Goal: Transaction & Acquisition: Purchase product/service

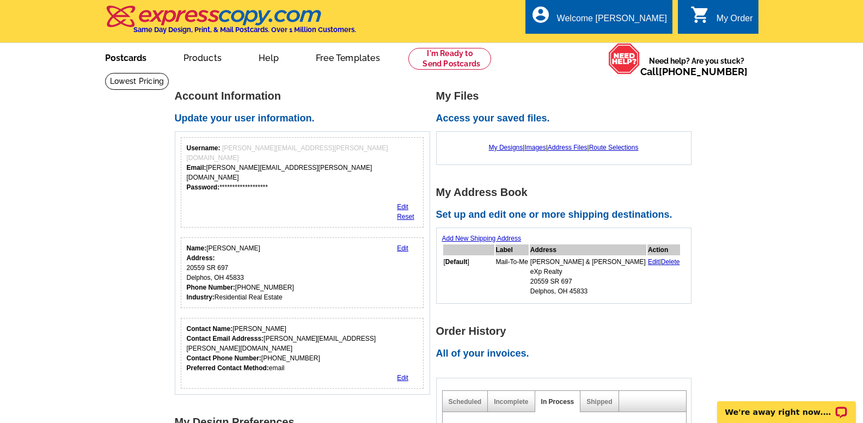
click at [124, 62] on link "Postcards" at bounding box center [126, 57] width 76 height 26
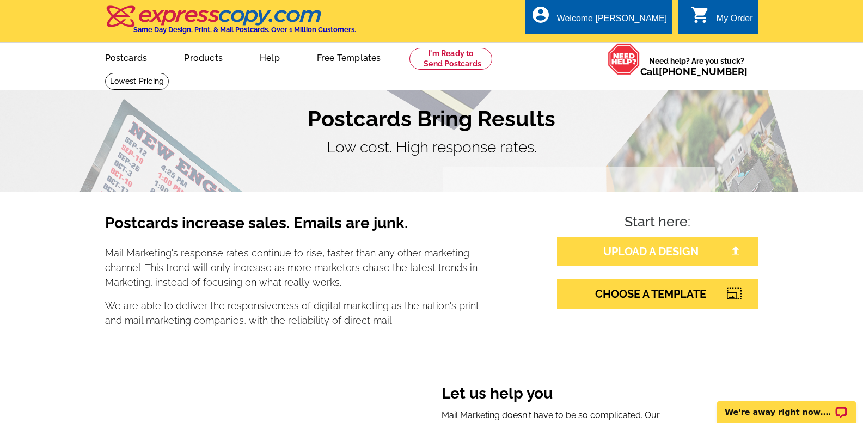
click at [638, 255] on link "UPLOAD A DESIGN" at bounding box center [658, 251] width 202 height 29
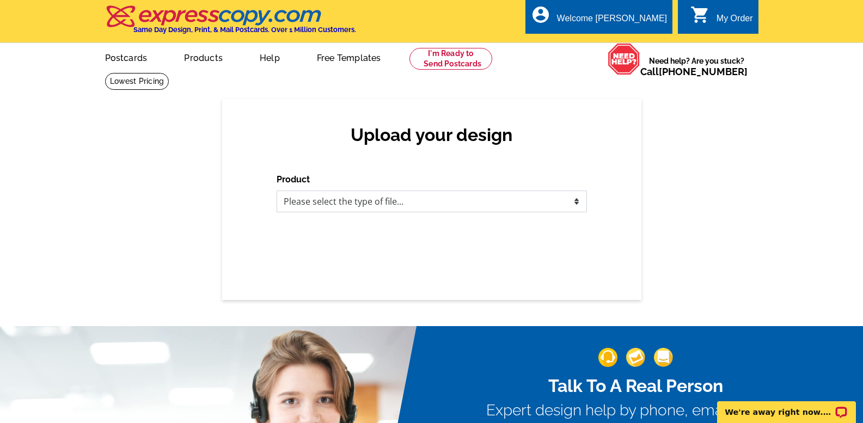
click at [351, 208] on select "Please select the type of file... Postcards Business Cards Letters and flyers G…" at bounding box center [432, 202] width 311 height 22
select select "1"
click at [277, 191] on select "Please select the type of file... Postcards Business Cards Letters and flyers G…" at bounding box center [432, 202] width 311 height 22
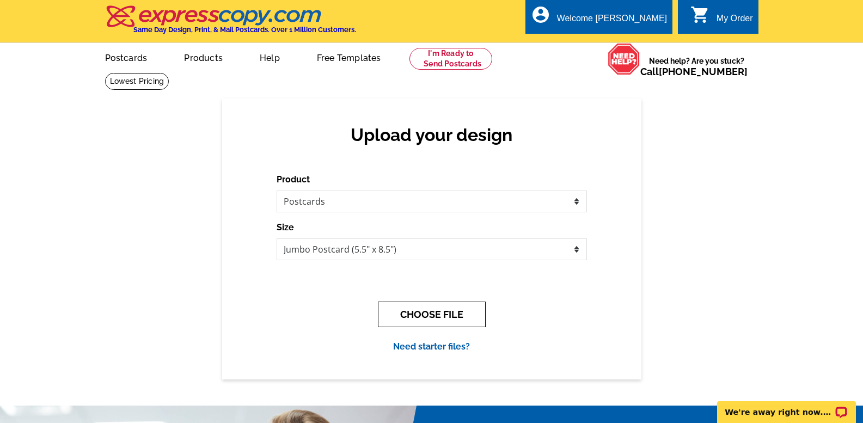
click at [425, 317] on button "CHOOSE FILE" at bounding box center [432, 315] width 108 height 26
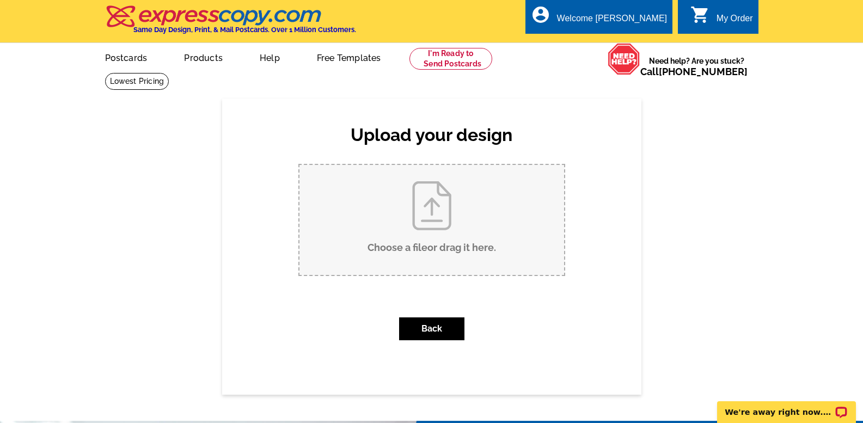
click at [430, 208] on input "Choose a file or drag it here ." at bounding box center [432, 220] width 265 height 110
type input "C:\fakepath\black minimalist modern Just Listed Real Estate Postcard.pdf"
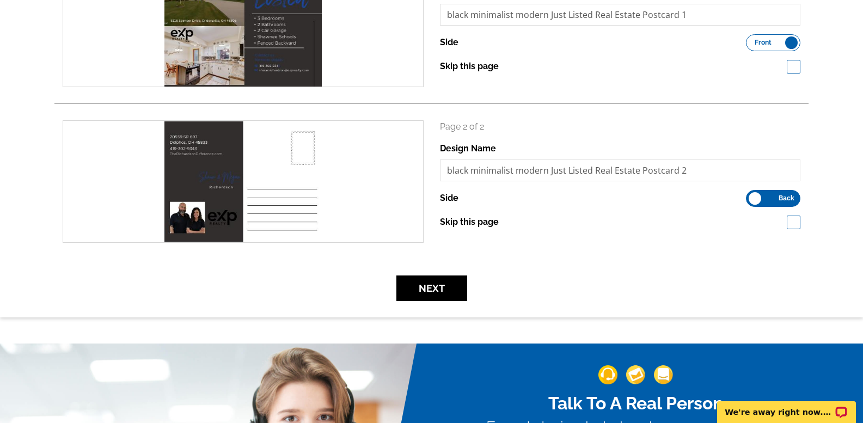
scroll to position [218, 0]
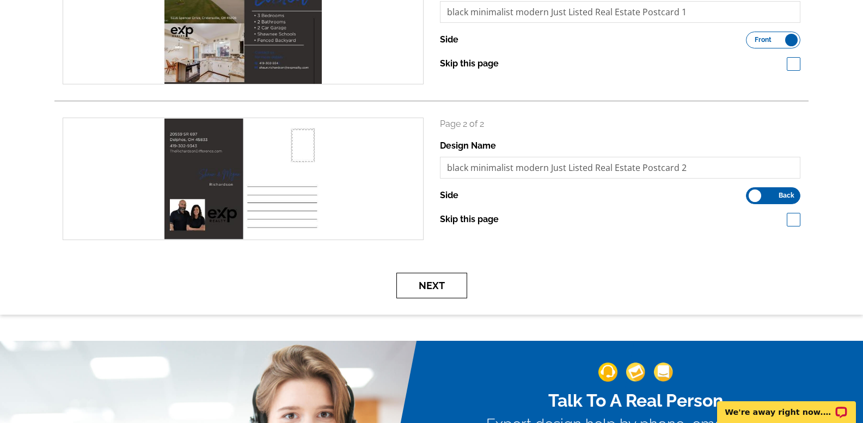
click at [445, 286] on button "Next" at bounding box center [432, 286] width 71 height 26
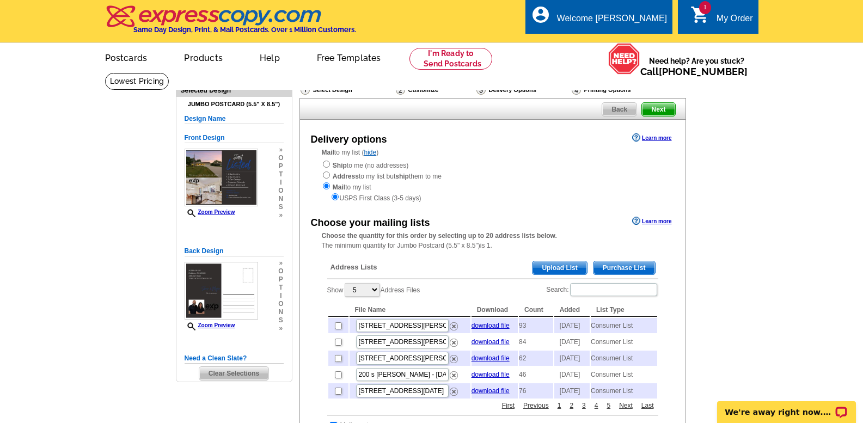
click at [624, 268] on span "Purchase List" at bounding box center [625, 267] width 62 height 13
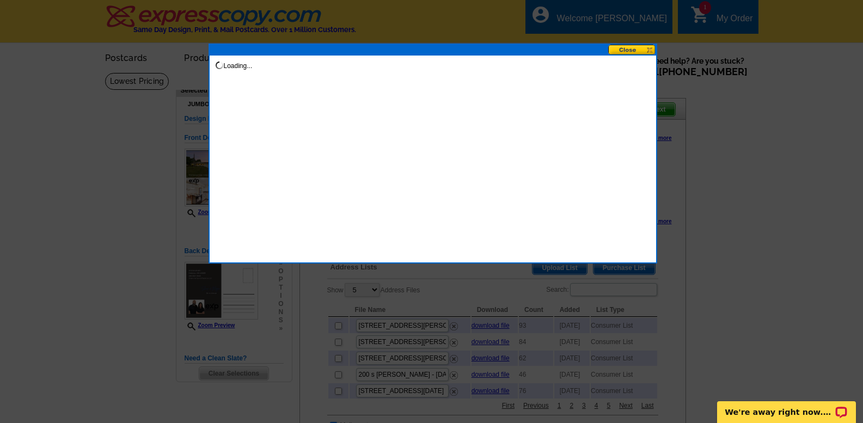
click at [650, 48] on button at bounding box center [633, 50] width 48 height 10
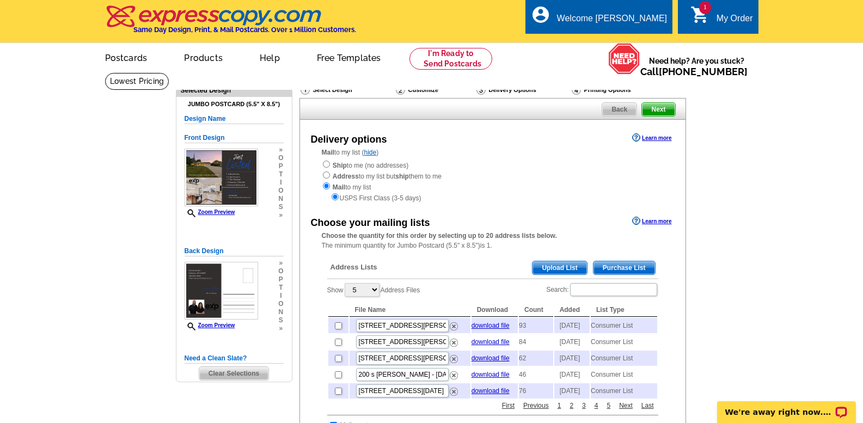
click at [619, 269] on span "Purchase List" at bounding box center [625, 267] width 62 height 13
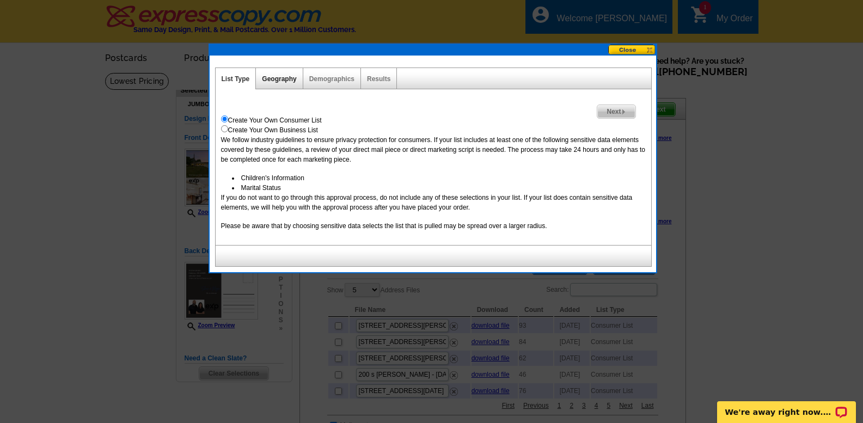
click at [275, 80] on link "Geography" at bounding box center [279, 79] width 34 height 8
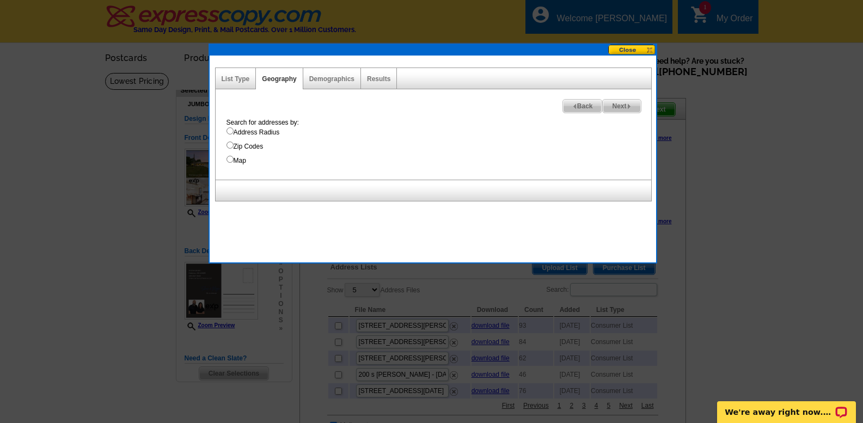
click at [230, 131] on input "Address Radius" at bounding box center [230, 130] width 7 height 7
radio input "true"
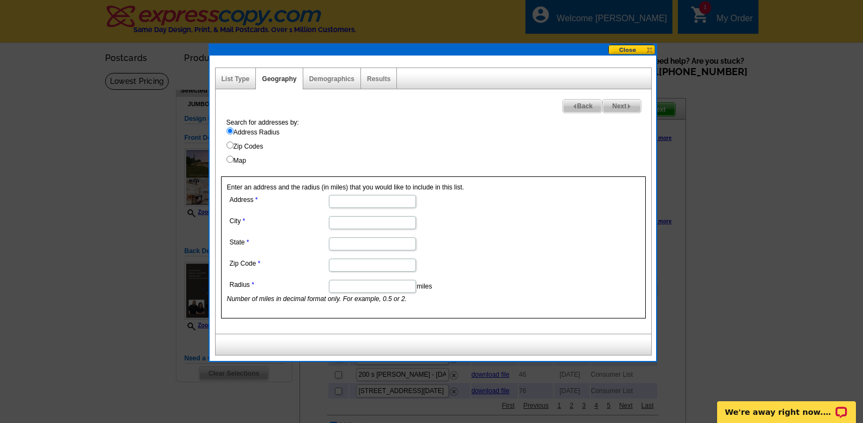
click at [373, 205] on input "Address" at bounding box center [372, 201] width 87 height 13
type input "5116 Spencer Dr"
type input "Cridersville"
type input "45806"
click at [343, 247] on input "State" at bounding box center [372, 244] width 87 height 13
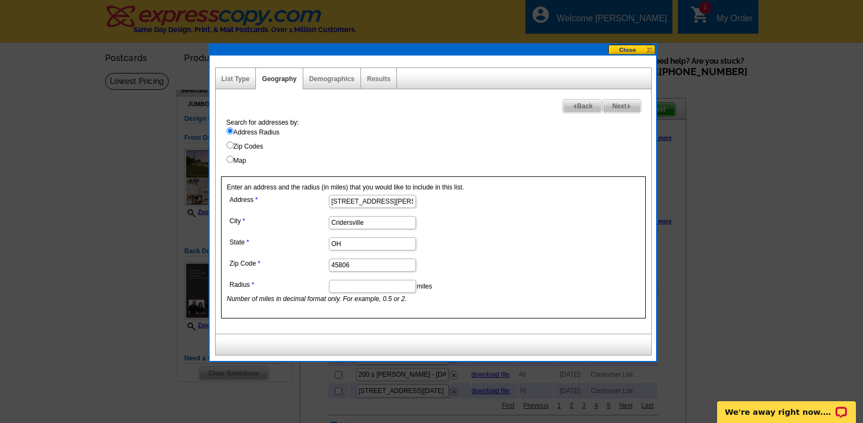
type input "OH"
type input "3"
click at [617, 107] on span "Next" at bounding box center [622, 106] width 38 height 13
select select
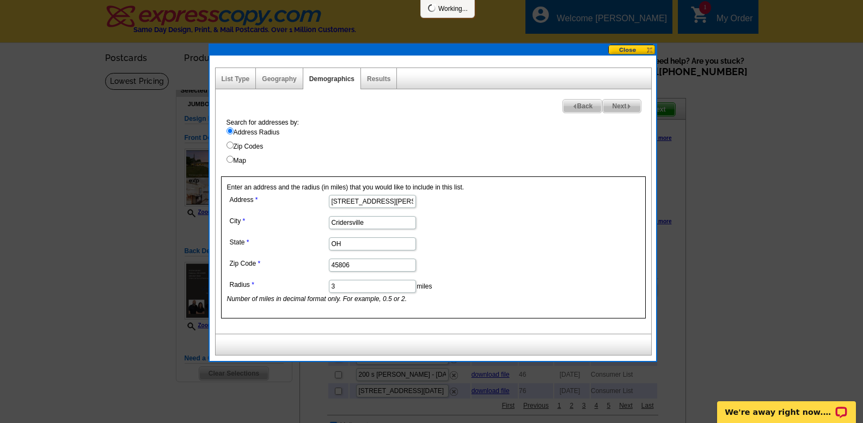
select select
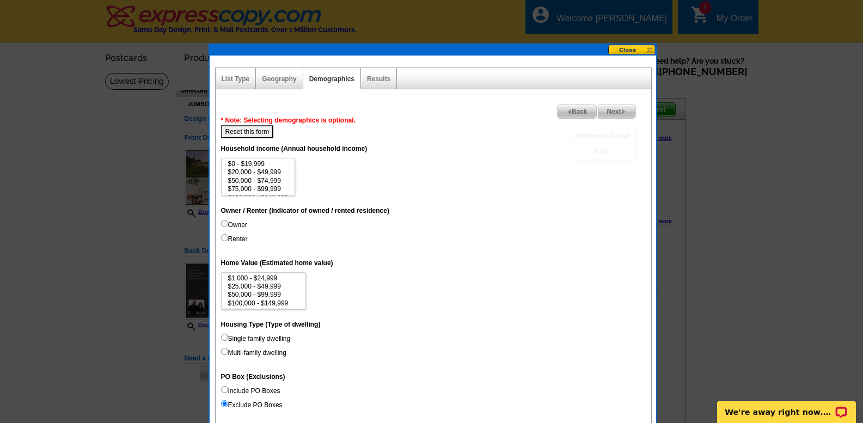
click at [223, 221] on input "Owner" at bounding box center [224, 223] width 7 height 7
radio input "true"
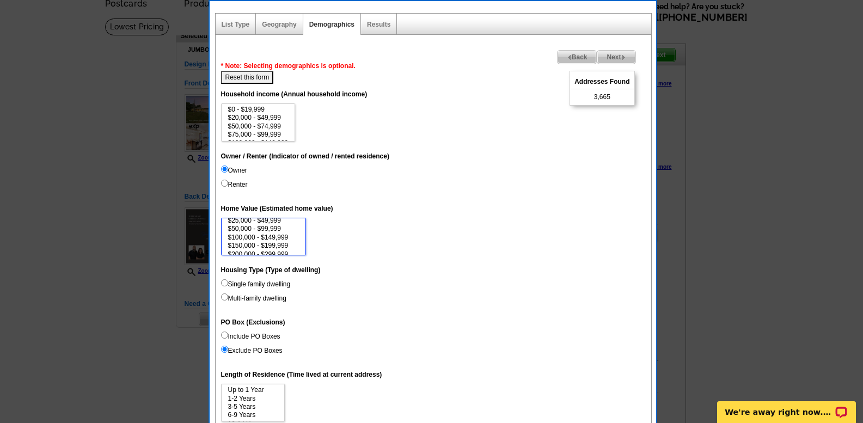
scroll to position [22, 0]
click at [264, 232] on option "$150,000 - $199,999" at bounding box center [264, 236] width 74 height 8
select select "150000-199999"
click at [268, 243] on option "$200,000 - $299,999" at bounding box center [264, 244] width 74 height 8
click at [224, 282] on input "Single family dwelling" at bounding box center [224, 282] width 7 height 7
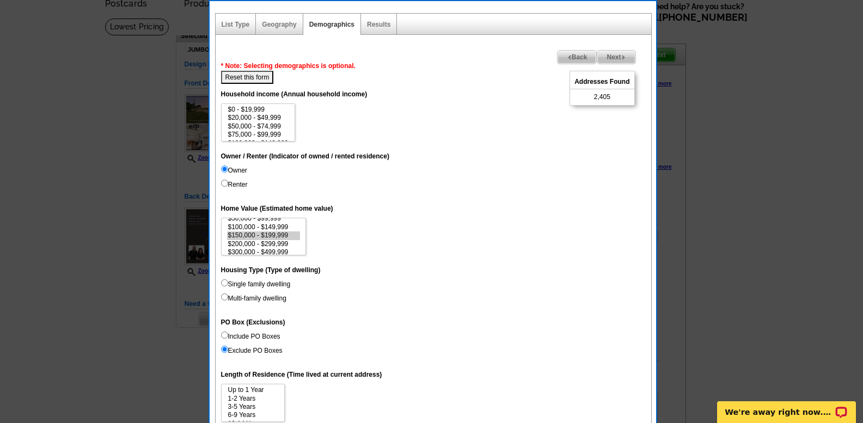
radio input "true"
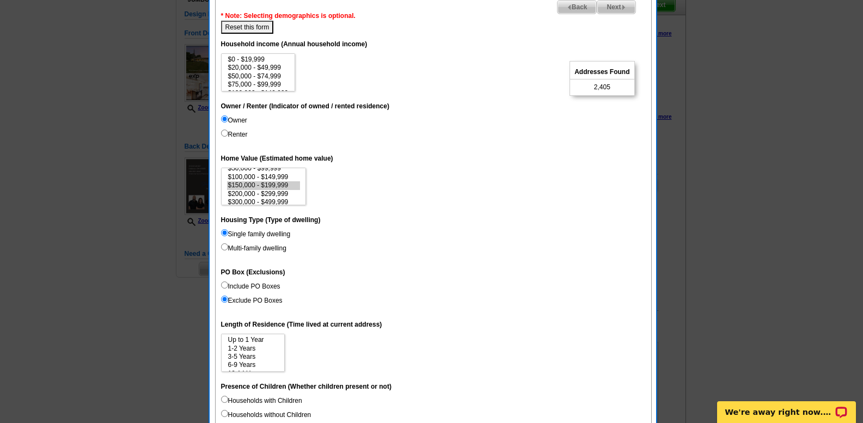
scroll to position [163, 0]
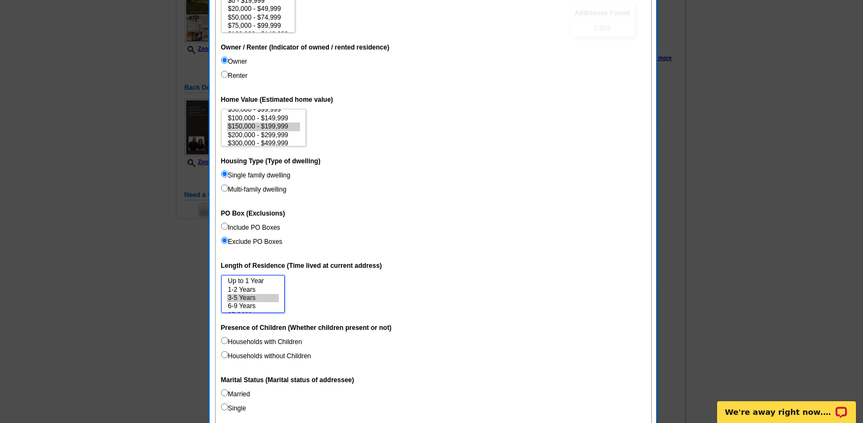
click at [253, 297] on option "3-5 Years" at bounding box center [253, 298] width 52 height 8
select select "3-5"
click at [258, 307] on option "6-9 Years" at bounding box center [253, 306] width 52 height 8
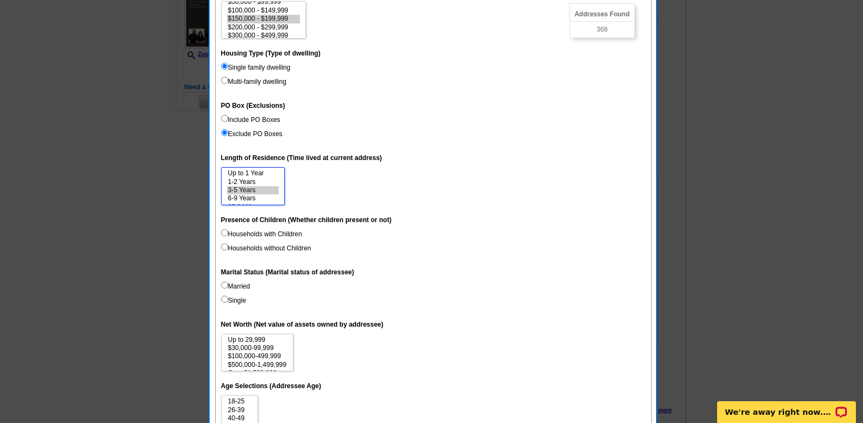
scroll to position [272, 0]
click at [226, 232] on input "Households with Children" at bounding box center [224, 231] width 7 height 7
radio input "true"
click at [225, 283] on input "Married" at bounding box center [224, 284] width 7 height 7
radio input "true"
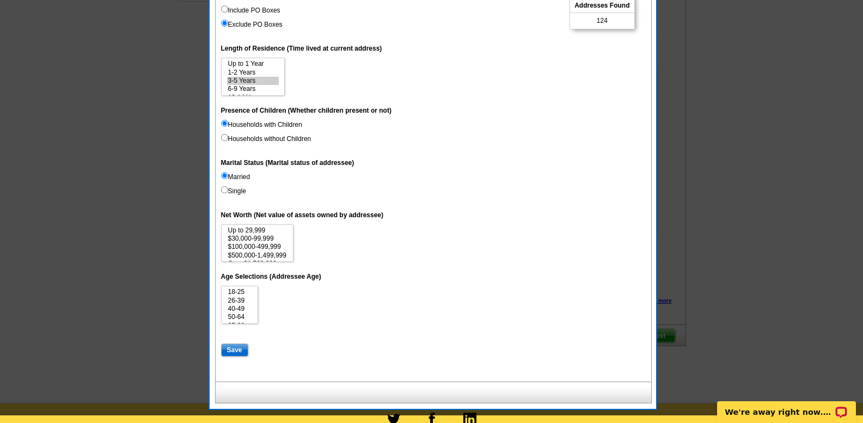
scroll to position [381, 0]
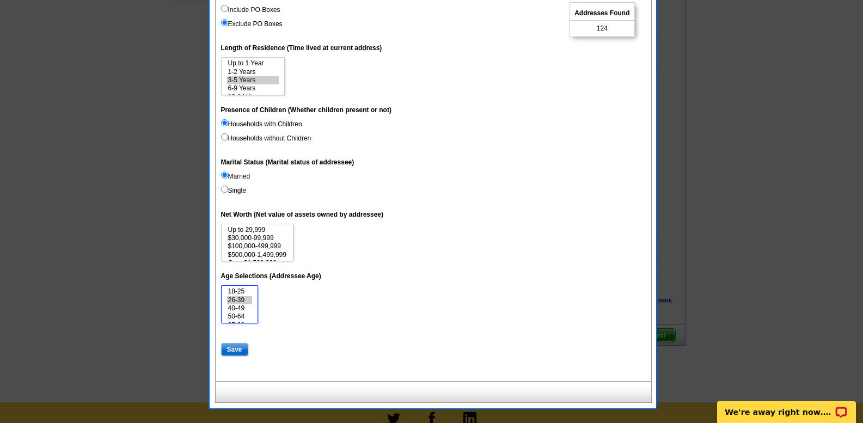
click at [244, 299] on option "26-39" at bounding box center [240, 300] width 26 height 8
click at [244, 307] on option "40-49" at bounding box center [240, 309] width 26 height 8
click at [242, 317] on option "50-64" at bounding box center [240, 317] width 26 height 8
click at [242, 308] on option "40-49" at bounding box center [240, 309] width 26 height 8
select select "40-49"
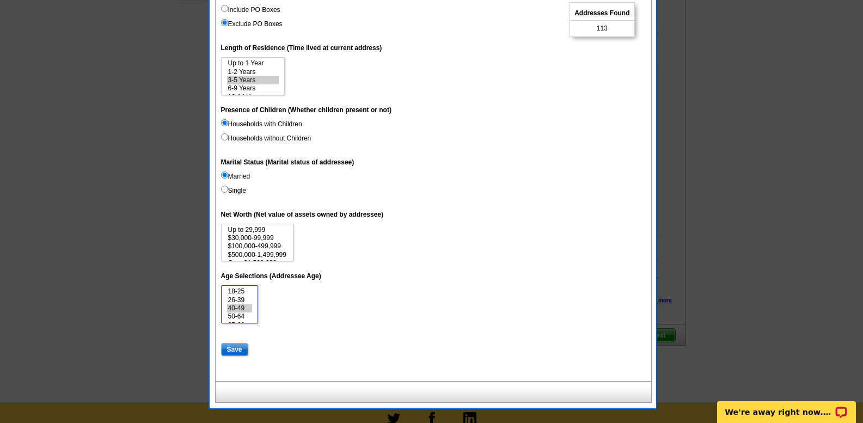
click at [241, 315] on option "50-64" at bounding box center [240, 317] width 26 height 8
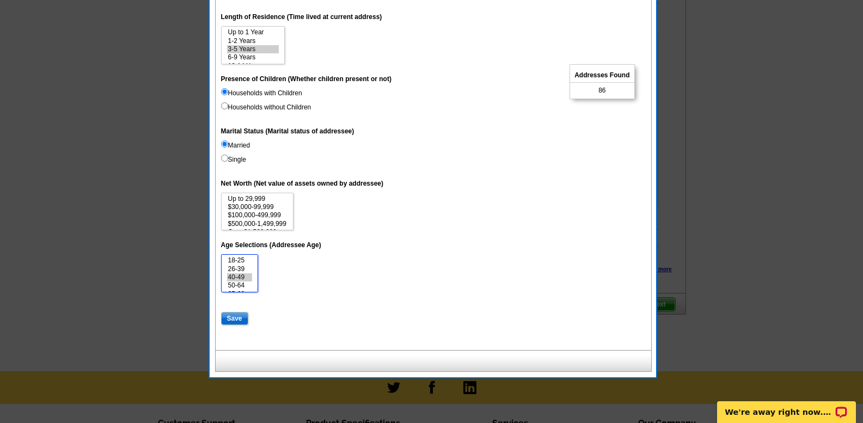
scroll to position [490, 0]
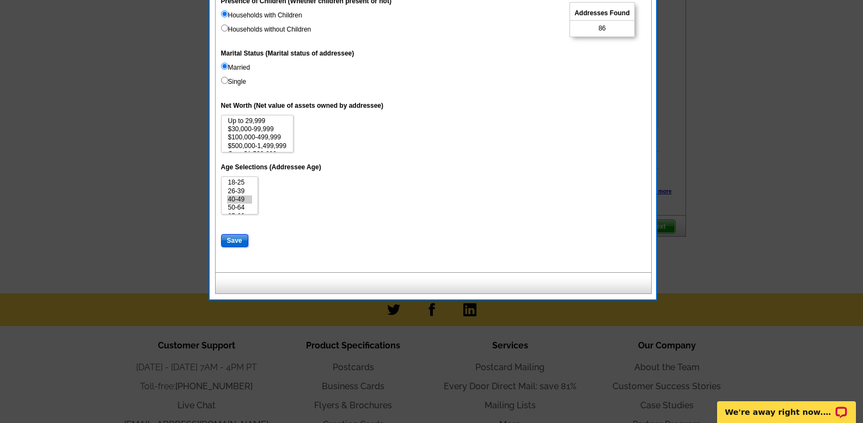
click at [238, 241] on input "Save" at bounding box center [234, 240] width 27 height 13
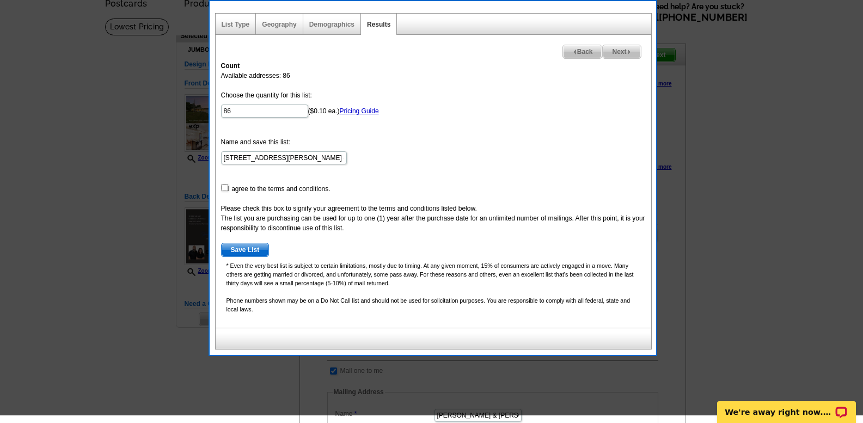
scroll to position [0, 0]
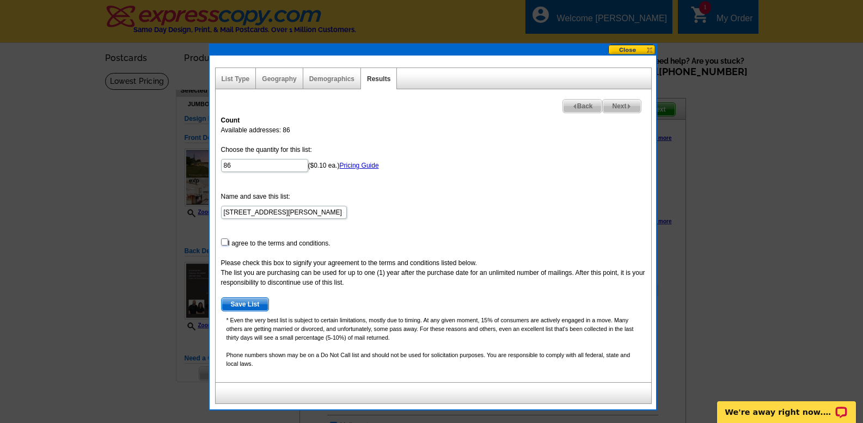
click at [226, 241] on input "checkbox" at bounding box center [224, 242] width 7 height 7
checkbox input "true"
click at [252, 304] on span "Save List" at bounding box center [245, 304] width 47 height 13
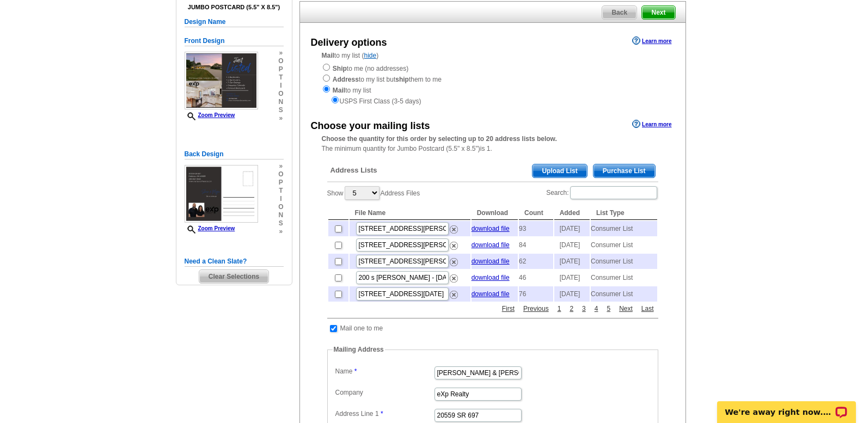
scroll to position [163, 0]
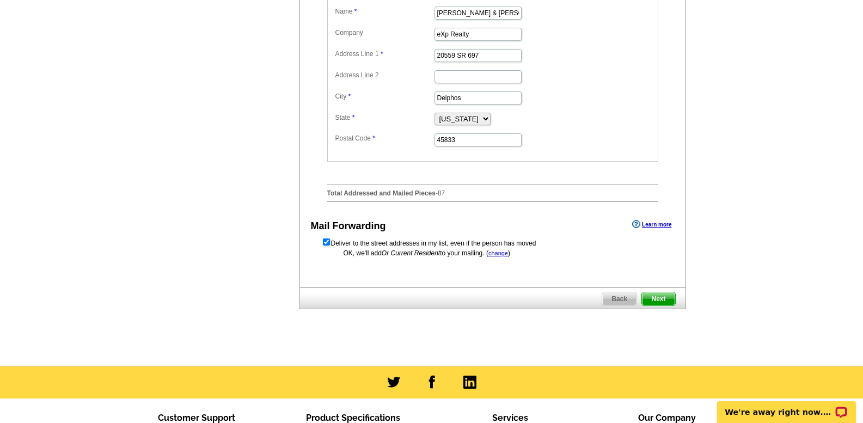
scroll to position [491, 0]
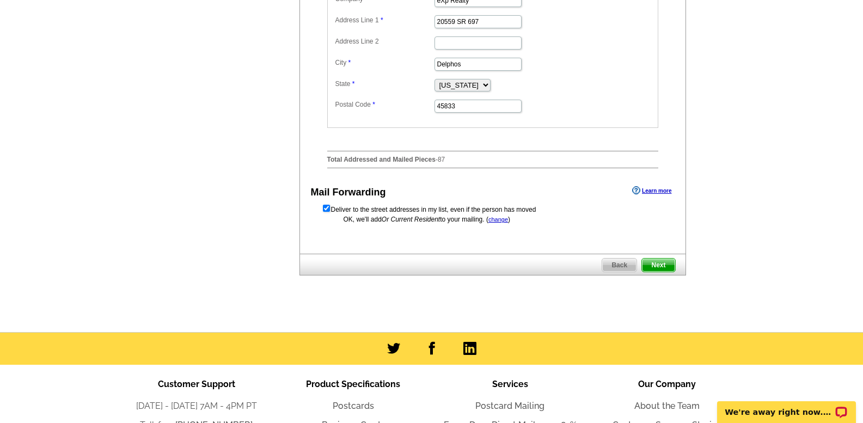
click at [655, 272] on span "Next" at bounding box center [658, 265] width 33 height 13
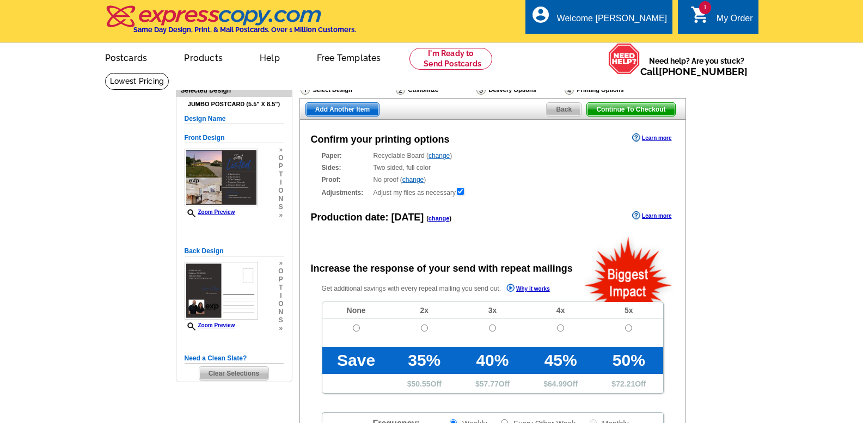
radio input "false"
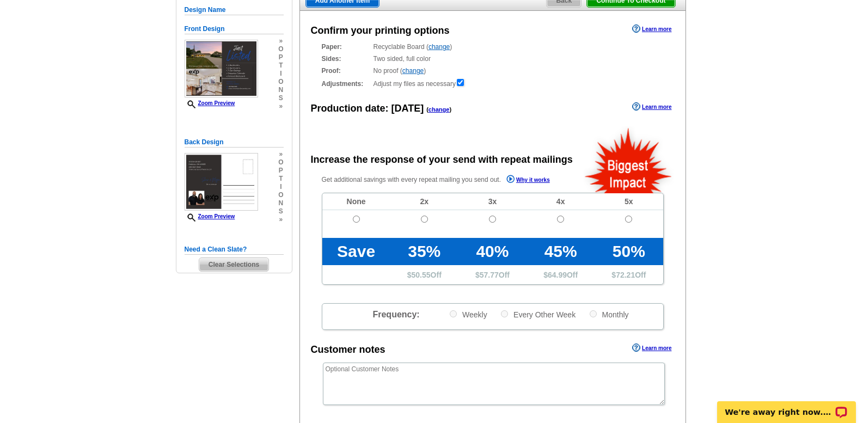
scroll to position [218, 0]
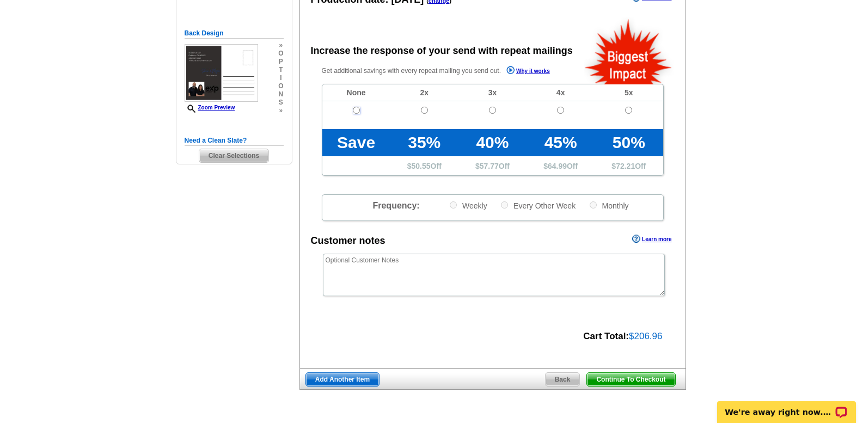
click at [356, 112] on input "radio" at bounding box center [356, 110] width 7 height 7
radio input "true"
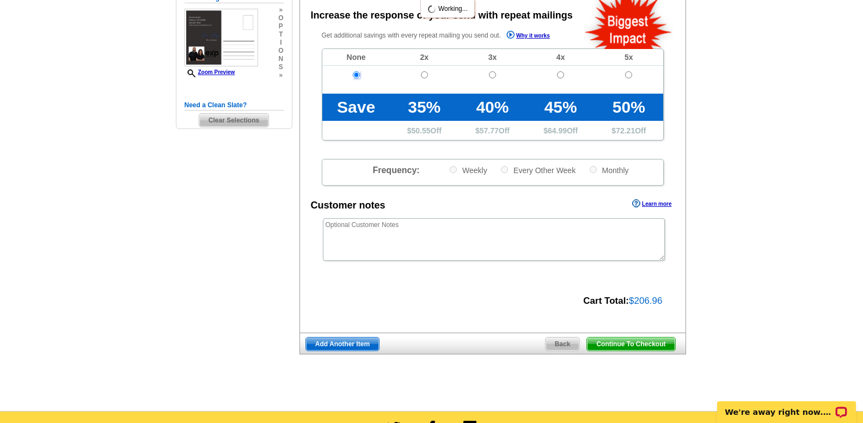
scroll to position [272, 0]
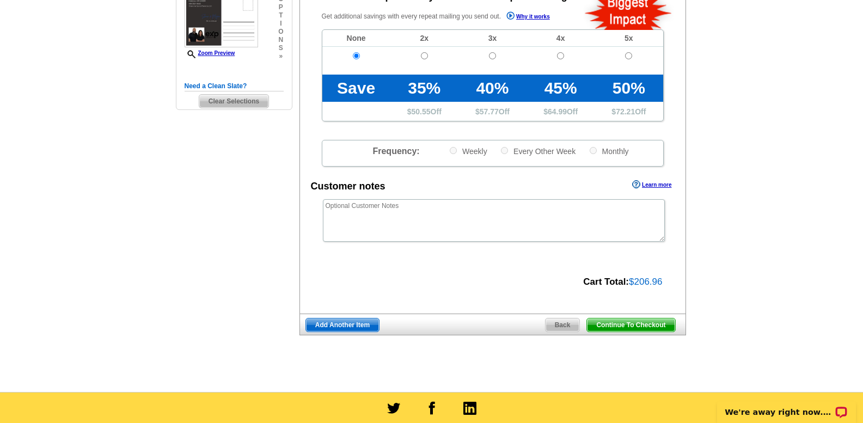
click at [635, 328] on span "Continue To Checkout" at bounding box center [631, 325] width 88 height 13
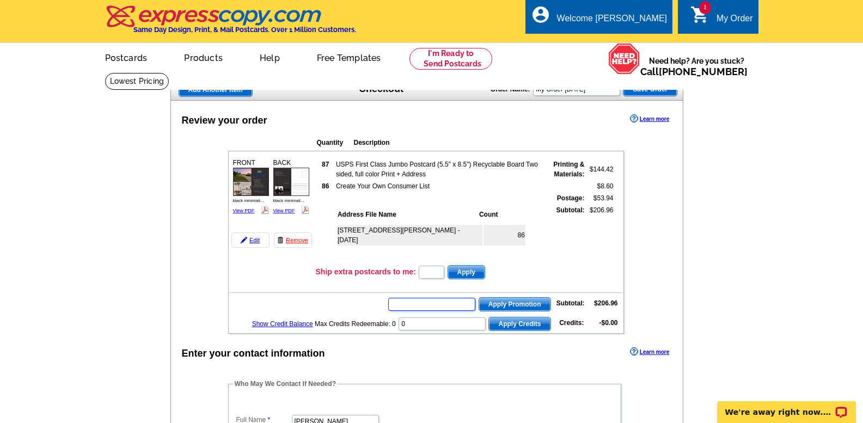
click at [437, 307] on input "text" at bounding box center [431, 304] width 87 height 13
type input "e3025"
click at [525, 302] on span "Apply Promotion" at bounding box center [514, 304] width 71 height 13
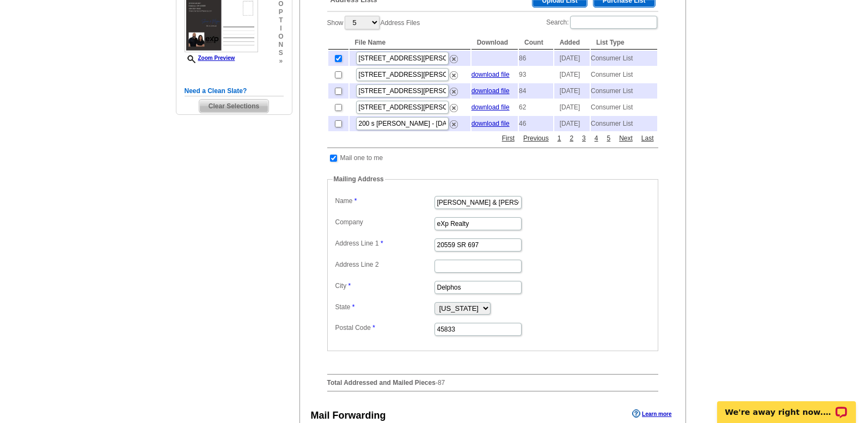
scroll to position [213, 0]
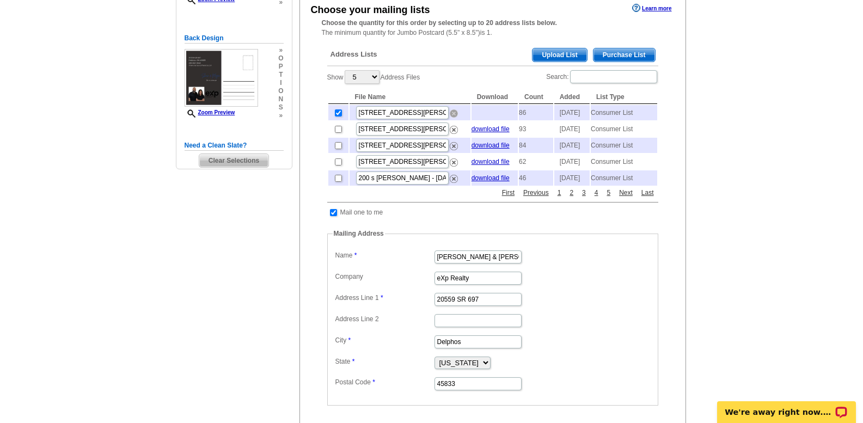
drag, startPoint x: 452, startPoint y: 118, endPoint x: 493, endPoint y: 46, distance: 82.5
click at [452, 118] on img at bounding box center [454, 113] width 8 height 8
click at [612, 57] on span "Purchase List" at bounding box center [625, 54] width 62 height 13
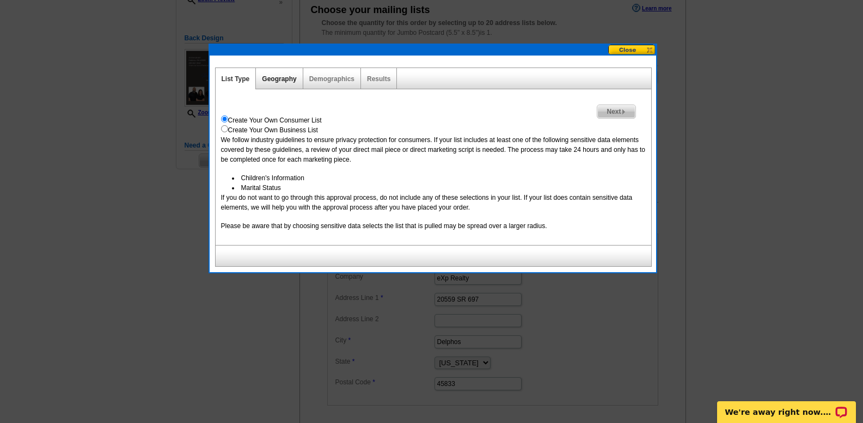
click at [276, 75] on link "Geography" at bounding box center [279, 79] width 34 height 8
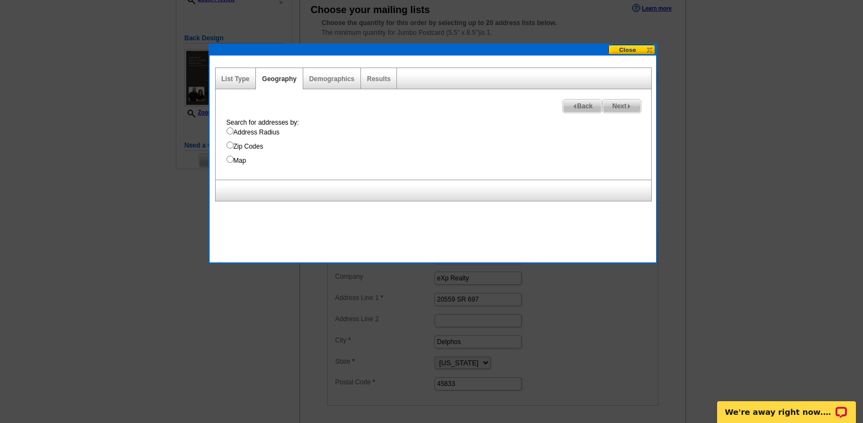
click at [230, 130] on input "Address Radius" at bounding box center [230, 130] width 7 height 7
radio input "true"
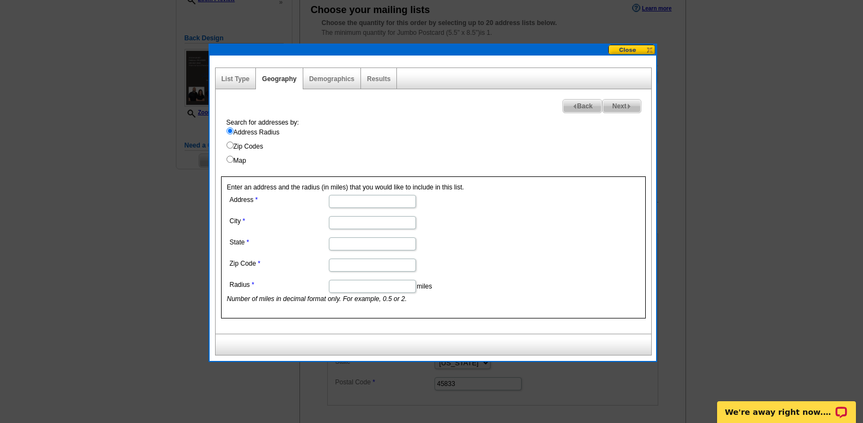
click at [343, 201] on input "Address" at bounding box center [372, 201] width 87 height 13
type input "5116 Spencer Dr"
type input "Cridersville"
type input "OH"
type input "45806"
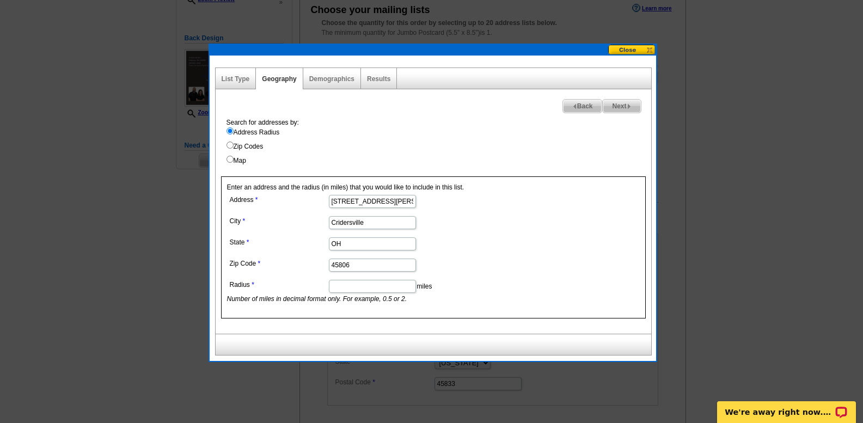
type input "3"
click at [342, 289] on input "3" at bounding box center [372, 286] width 87 height 13
type input "2"
click at [628, 107] on img at bounding box center [629, 106] width 5 height 5
select select
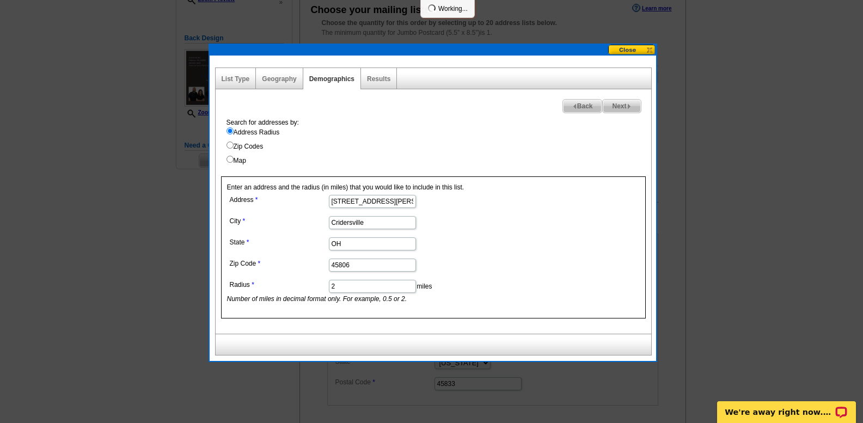
select select
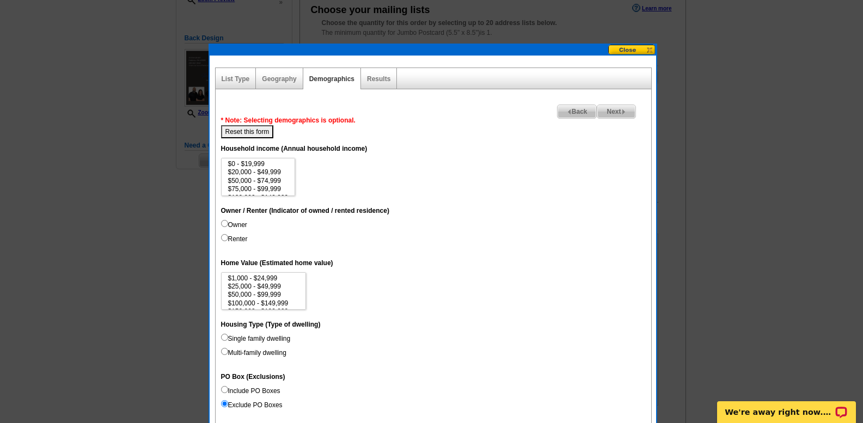
click at [223, 224] on input "Owner" at bounding box center [224, 223] width 7 height 7
radio input "true"
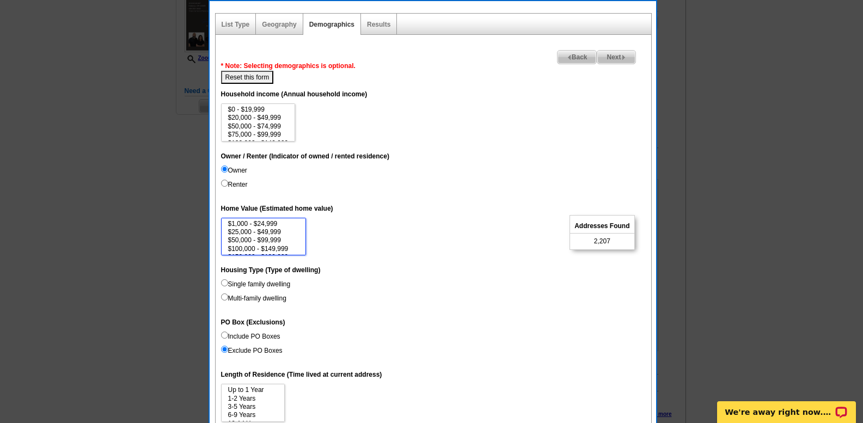
scroll to position [22, 0]
click at [283, 228] on option "$100,000 - $149,999" at bounding box center [264, 227] width 74 height 8
click at [283, 235] on option "$150,000 - $199,999" at bounding box center [264, 236] width 74 height 8
select select "150000-199999"
click at [281, 242] on option "$200,000 - $299,999" at bounding box center [264, 244] width 74 height 8
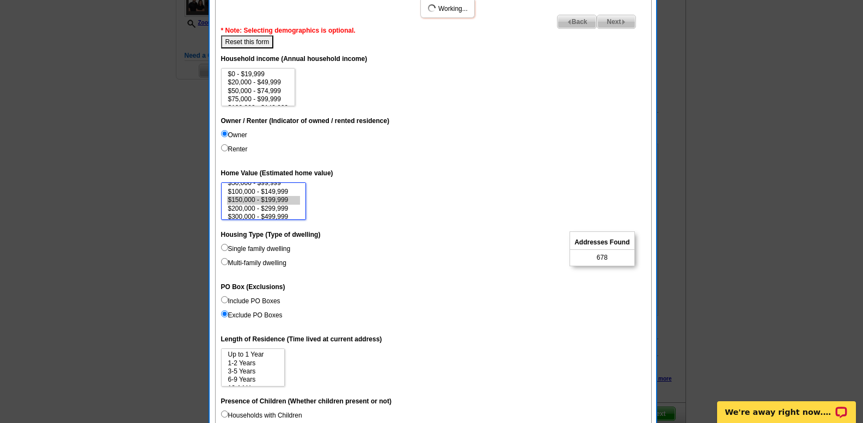
scroll to position [322, 0]
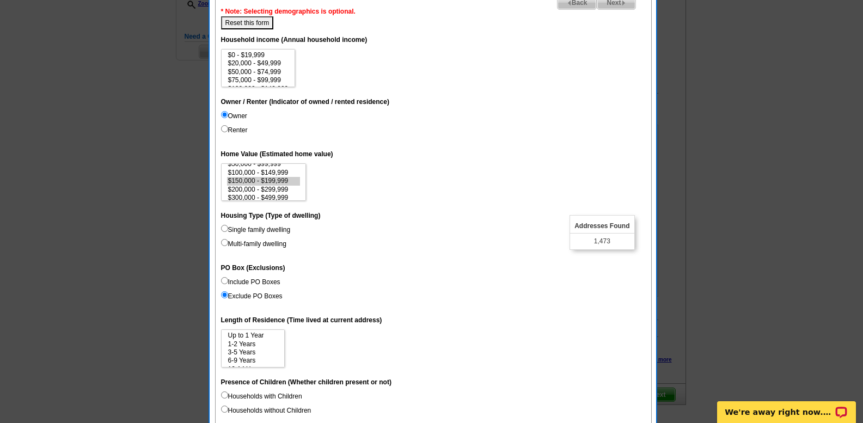
click at [224, 229] on input "Single family dwelling" at bounding box center [224, 228] width 7 height 7
radio input "true"
click at [255, 354] on option "3-5 Years" at bounding box center [253, 353] width 52 height 8
select select "3-5"
click at [254, 360] on option "6-9 Years" at bounding box center [253, 361] width 52 height 8
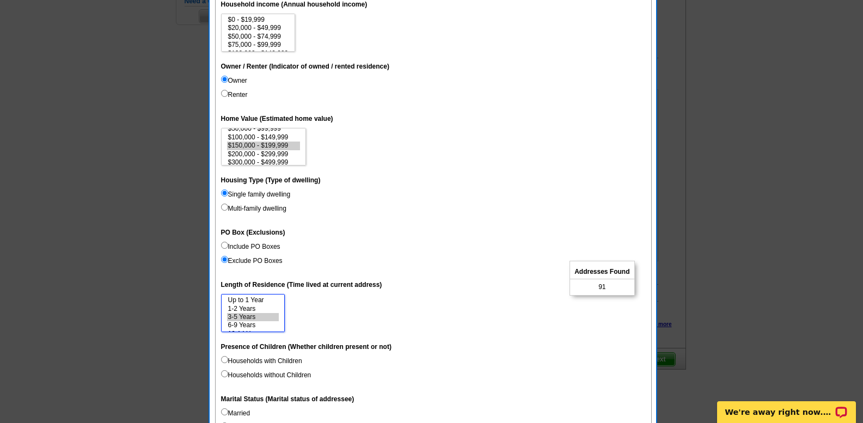
scroll to position [431, 0]
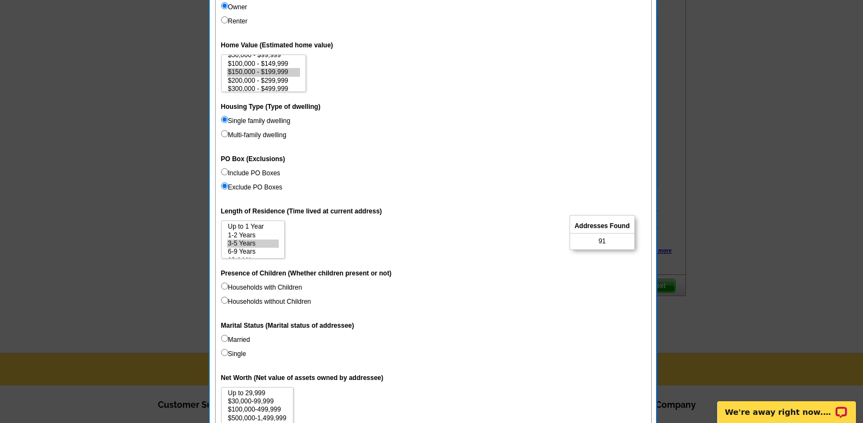
click at [224, 285] on input "Households with Children" at bounding box center [224, 286] width 7 height 7
radio input "true"
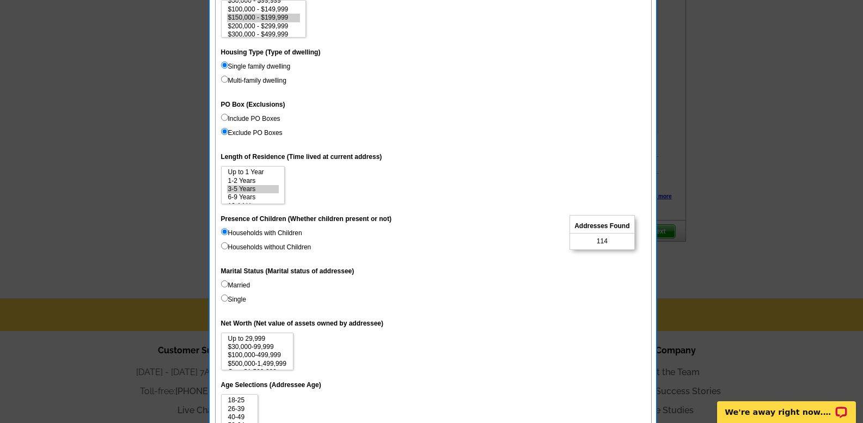
click at [226, 285] on input "Married" at bounding box center [224, 284] width 7 height 7
radio input "true"
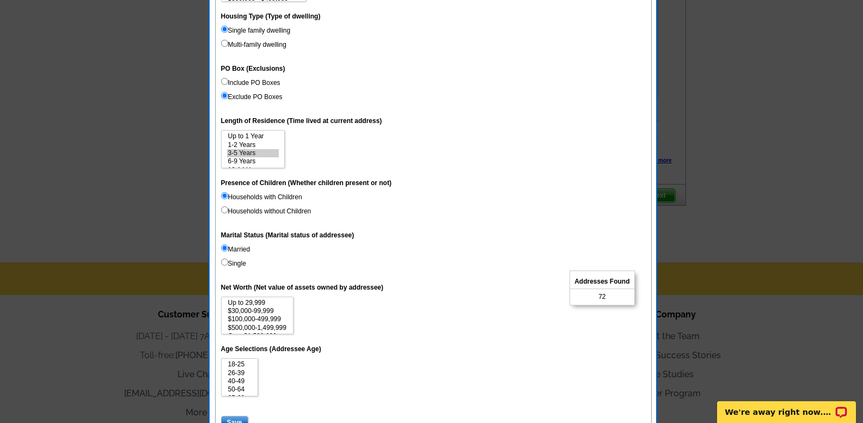
scroll to position [594, 0]
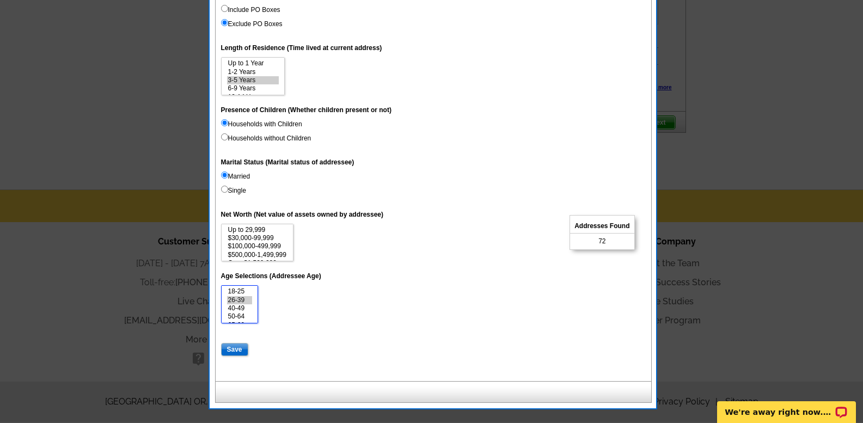
click at [240, 300] on option "26-39" at bounding box center [240, 300] width 26 height 8
click at [239, 306] on option "40-49" at bounding box center [240, 309] width 26 height 8
select select "26-39"
click at [245, 315] on option "50-64" at bounding box center [240, 317] width 26 height 8
click at [236, 350] on input "Save" at bounding box center [234, 349] width 27 height 13
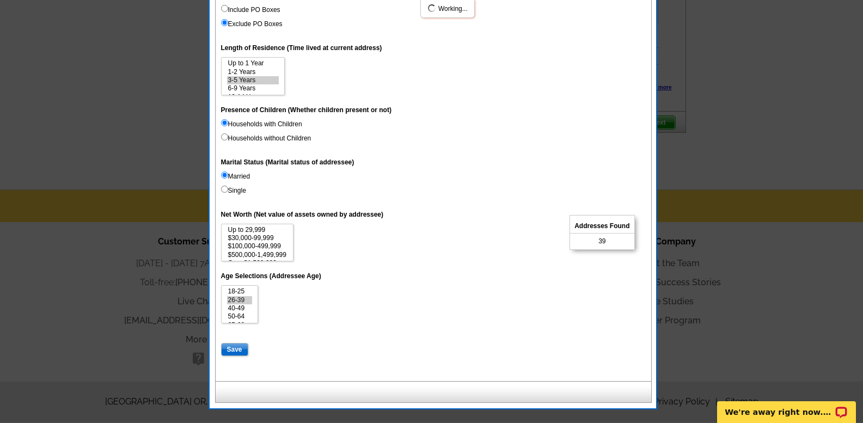
select select
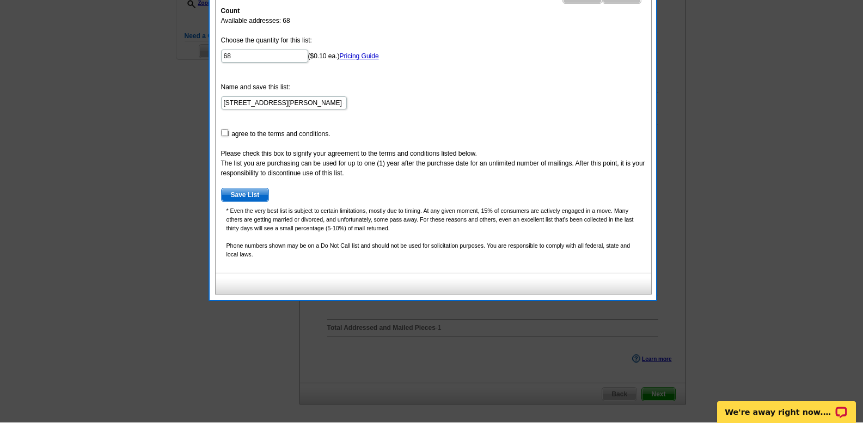
scroll to position [322, 0]
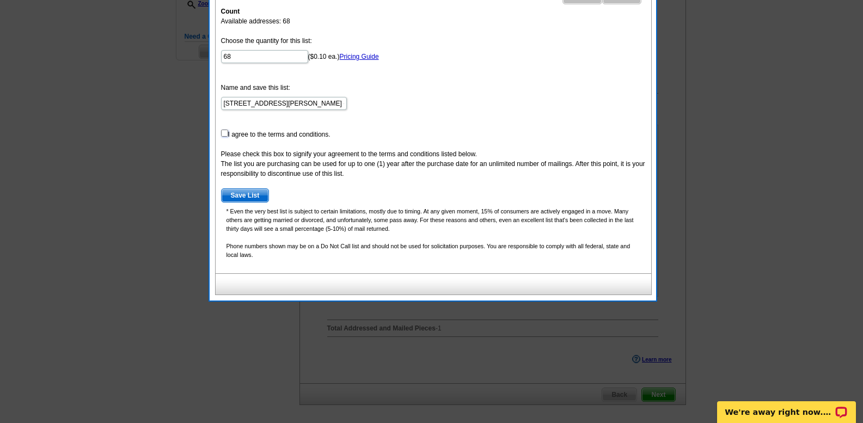
click at [226, 132] on input "checkbox" at bounding box center [224, 133] width 7 height 7
checkbox input "true"
click at [253, 193] on span "Save List" at bounding box center [245, 195] width 47 height 13
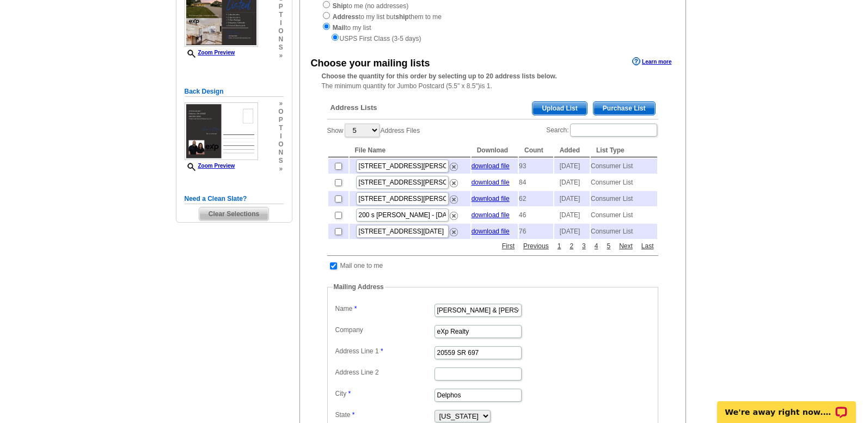
scroll to position [159, 0]
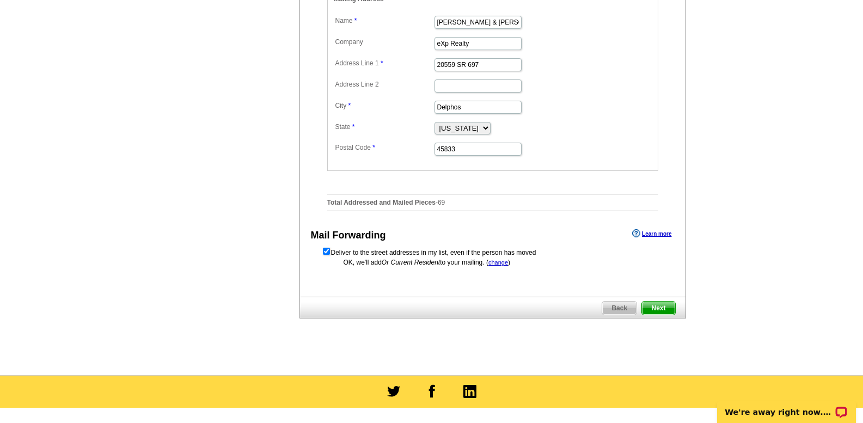
scroll to position [485, 0]
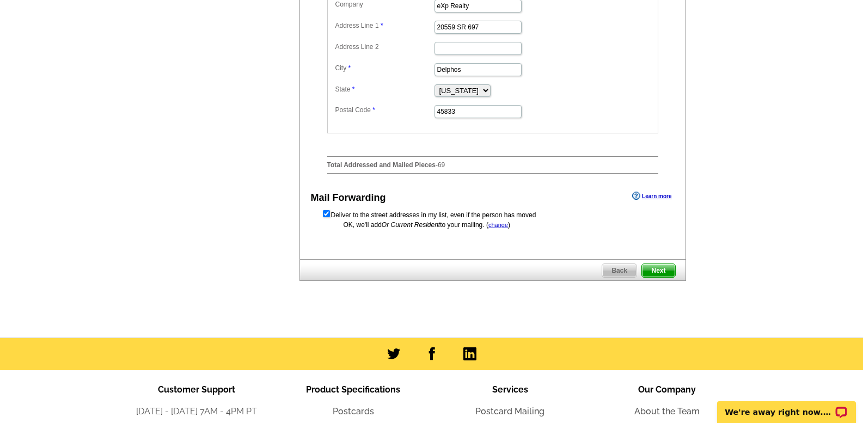
click at [663, 277] on span "Next" at bounding box center [658, 270] width 33 height 13
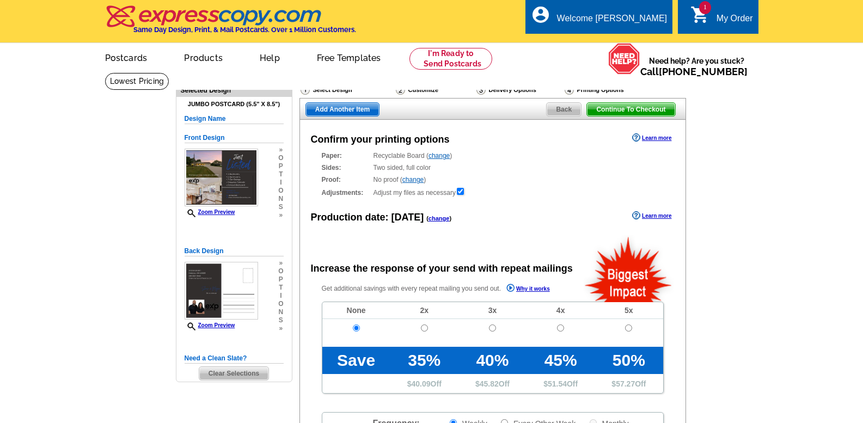
radio input "false"
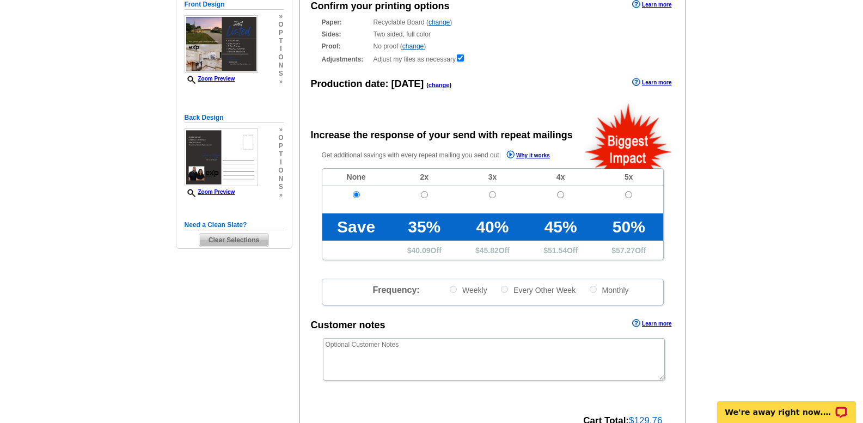
scroll to position [272, 0]
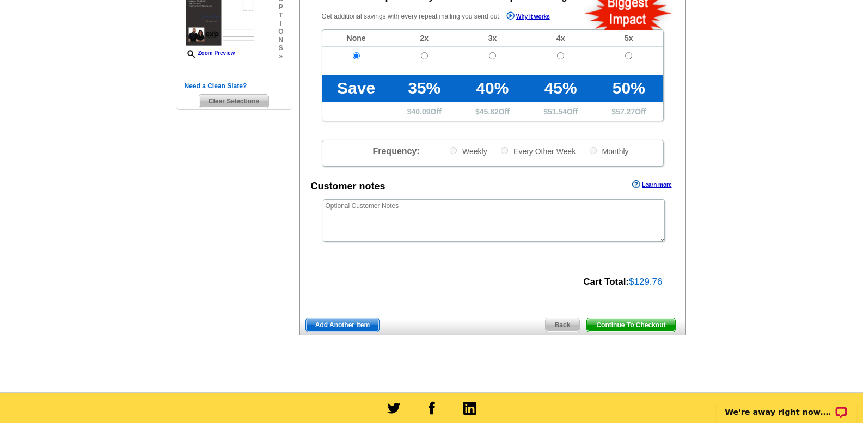
click at [626, 326] on span "Continue To Checkout" at bounding box center [631, 325] width 88 height 13
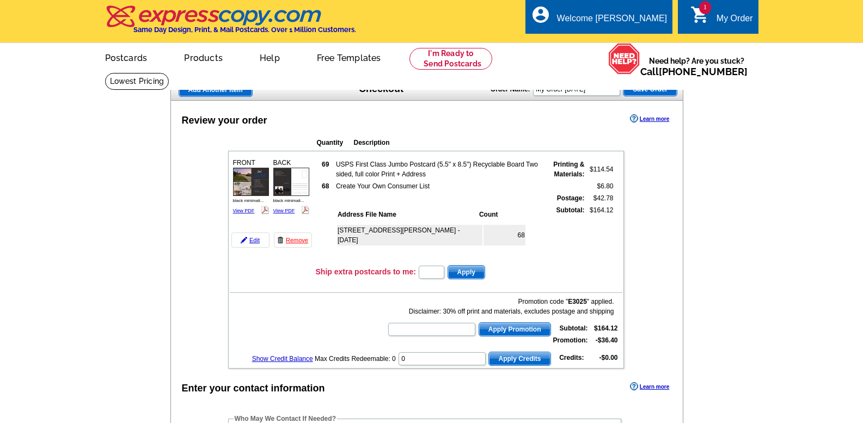
click at [429, 224] on div "5116 [PERSON_NAME] Dr - [DATE]" at bounding box center [438, 241] width 204 height 40
click at [435, 220] on th "Address File Name" at bounding box center [407, 214] width 141 height 11
click at [399, 221] on table "Address File Name Count" at bounding box center [431, 214] width 191 height 13
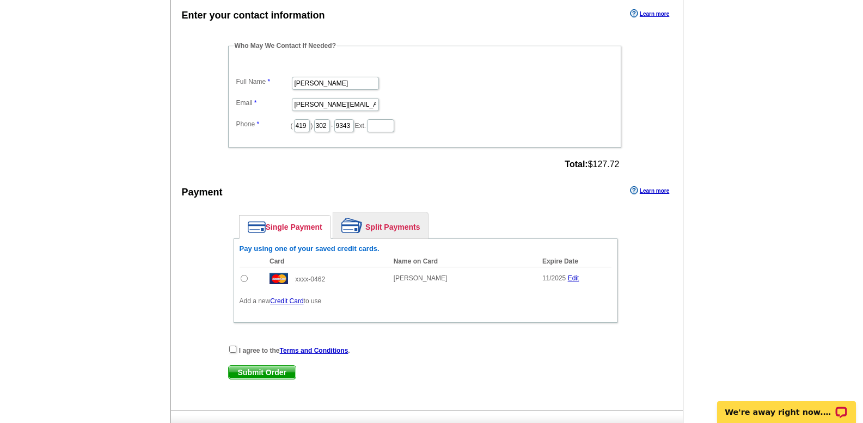
scroll to position [381, 0]
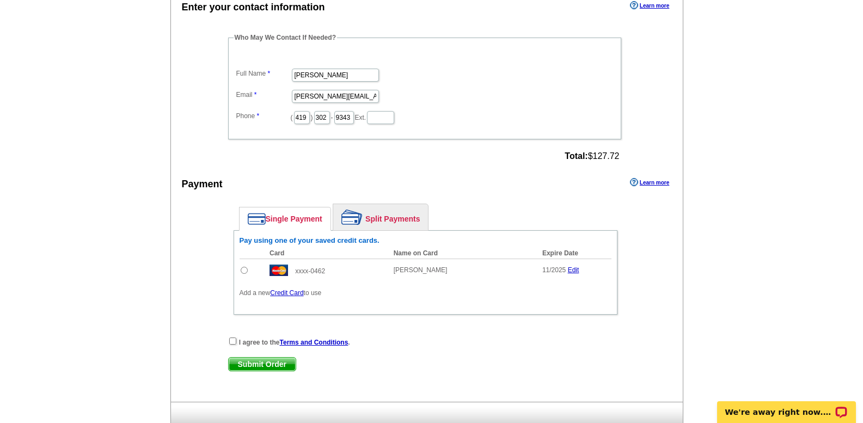
click at [241, 270] on input "radio" at bounding box center [244, 270] width 7 height 7
radio input "true"
click at [232, 342] on input "checkbox" at bounding box center [232, 341] width 7 height 7
checkbox input "true"
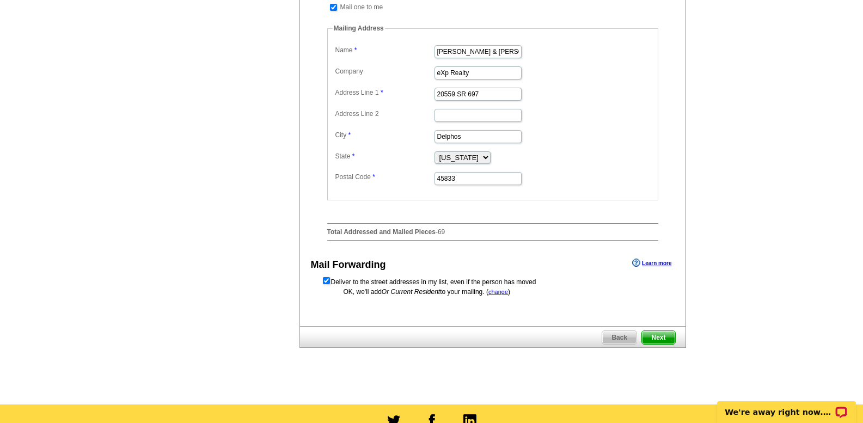
scroll to position [490, 0]
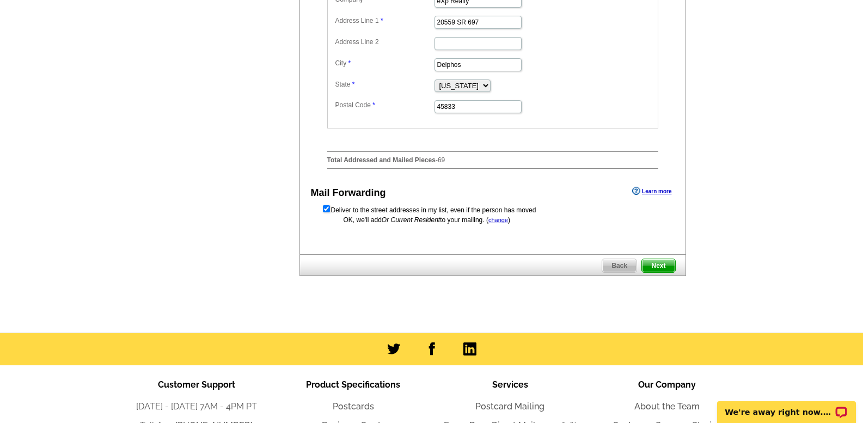
click at [657, 272] on span "Next" at bounding box center [658, 265] width 33 height 13
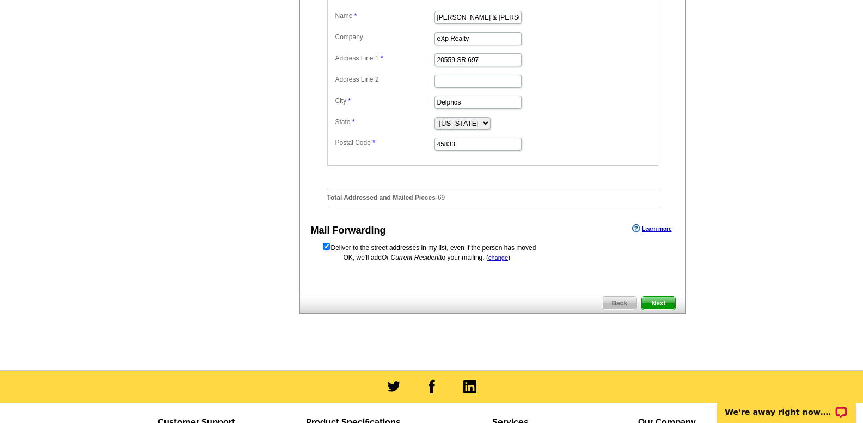
scroll to position [381, 0]
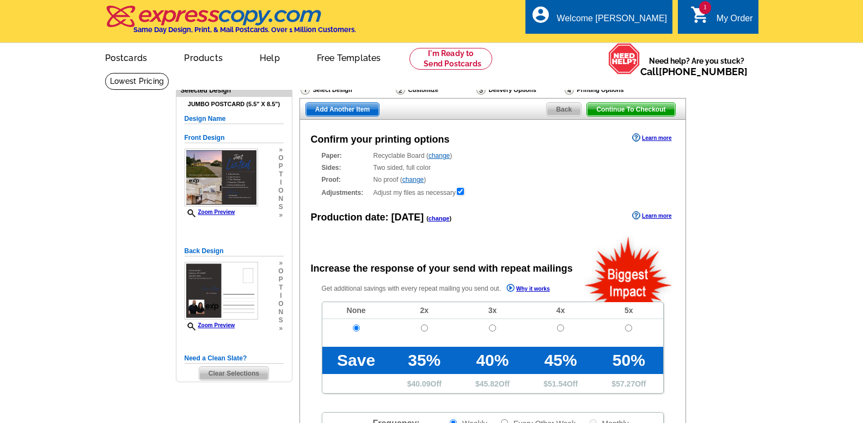
radio input "false"
click at [333, 89] on div "Select Design" at bounding box center [347, 91] width 95 height 14
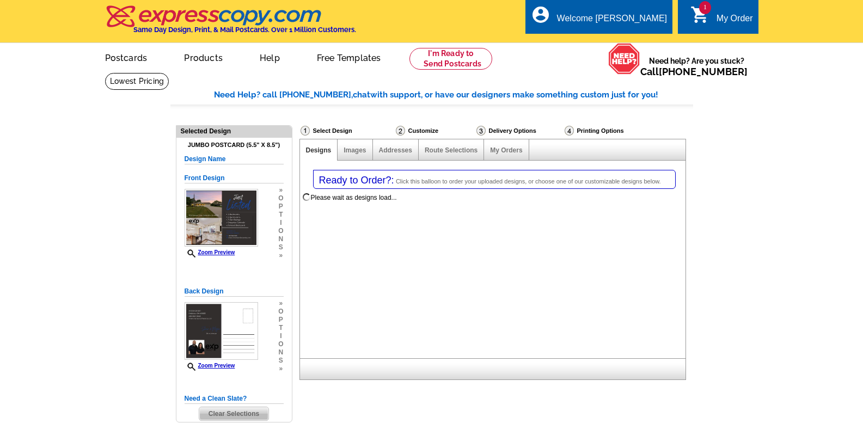
select select "1"
select select "2"
select select "785"
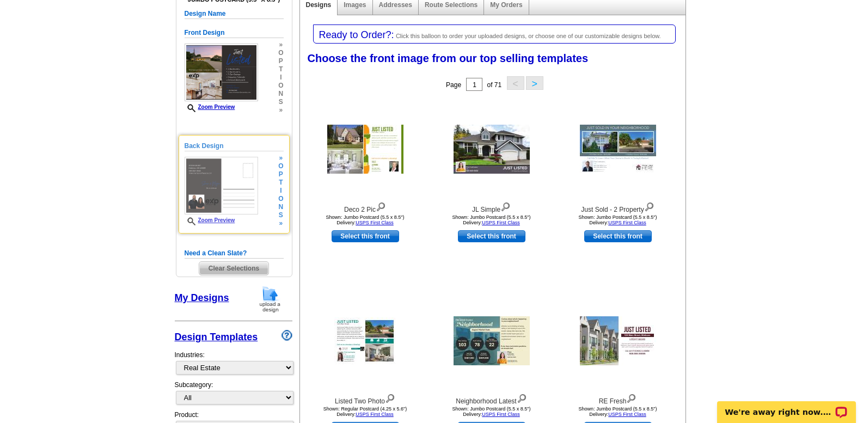
scroll to position [218, 0]
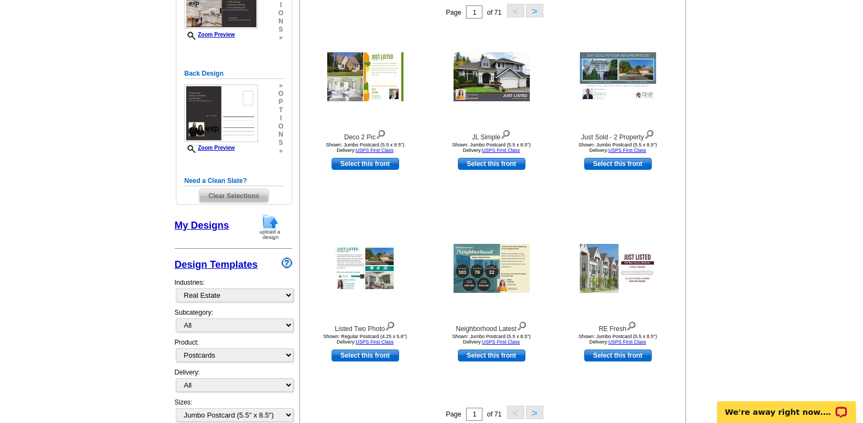
click at [239, 197] on span "Clear Selections" at bounding box center [233, 196] width 69 height 13
click at [228, 197] on span "Clear Selections" at bounding box center [233, 196] width 69 height 13
click at [269, 225] on img at bounding box center [270, 227] width 28 height 28
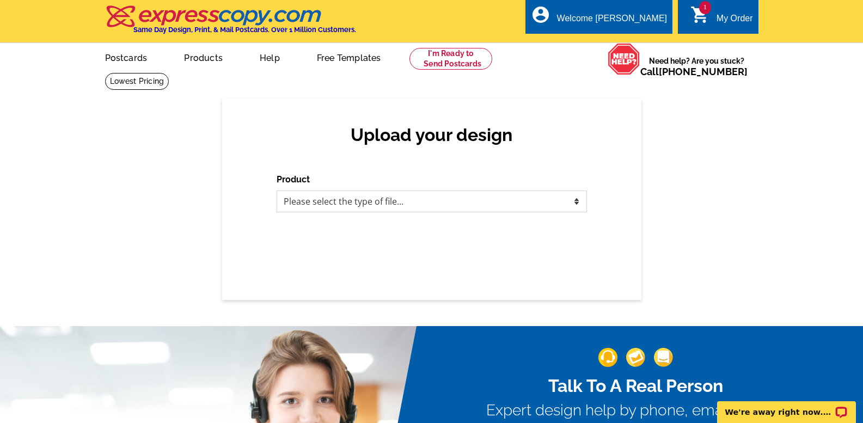
click at [346, 203] on select "Please select the type of file... Postcards Business Cards Letters and flyers G…" at bounding box center [432, 202] width 311 height 22
select select "1"
click at [277, 191] on select "Please select the type of file... Postcards Business Cards Letters and flyers G…" at bounding box center [432, 202] width 311 height 22
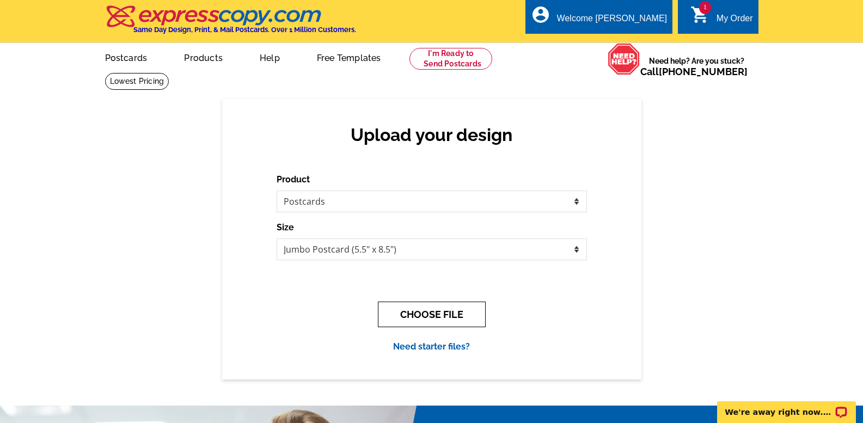
click at [416, 309] on button "CHOOSE FILE" at bounding box center [432, 315] width 108 height 26
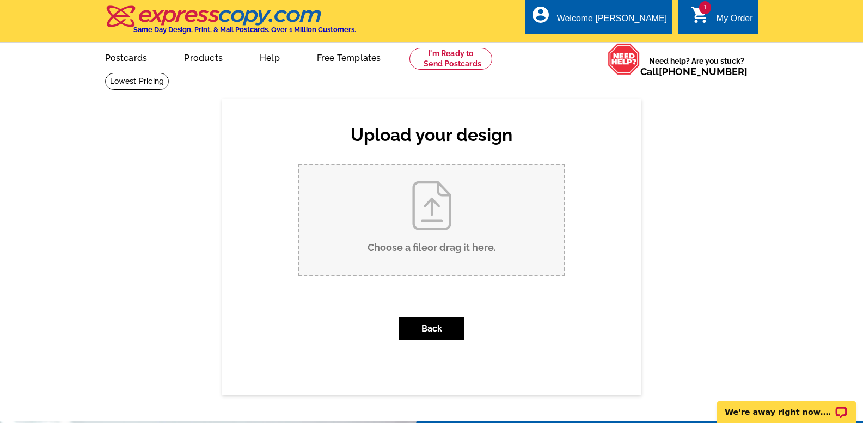
click at [428, 229] on input "Choose a file or drag it here ." at bounding box center [432, 220] width 265 height 110
type input "C:\fakepath\black minimalist modern Just Listed Real Estate Postcard (1).pdf"
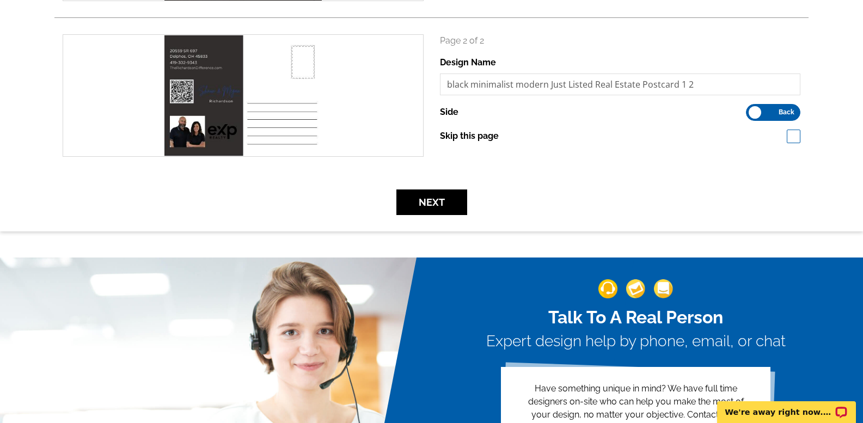
scroll to position [327, 0]
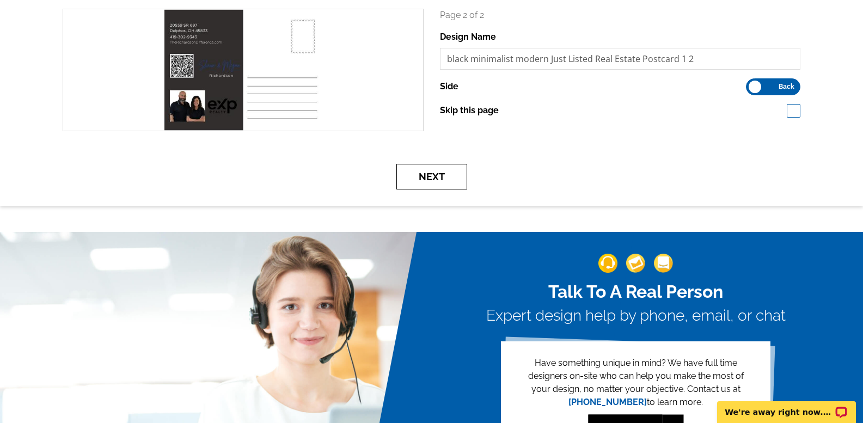
click at [421, 178] on button "Next" at bounding box center [432, 177] width 71 height 26
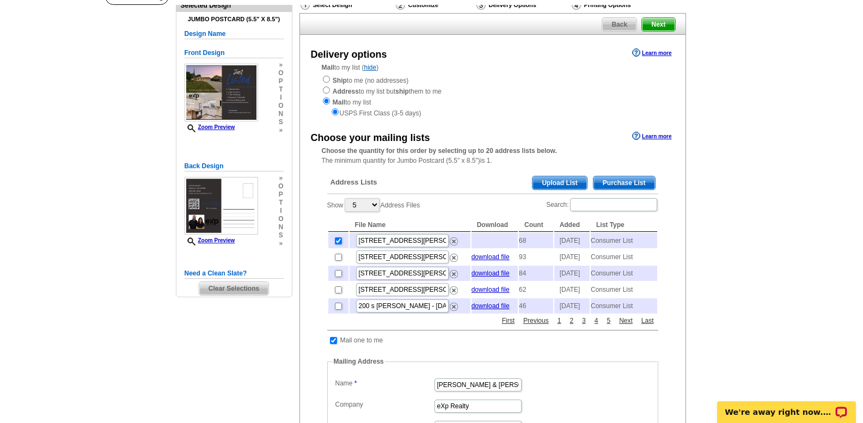
scroll to position [109, 0]
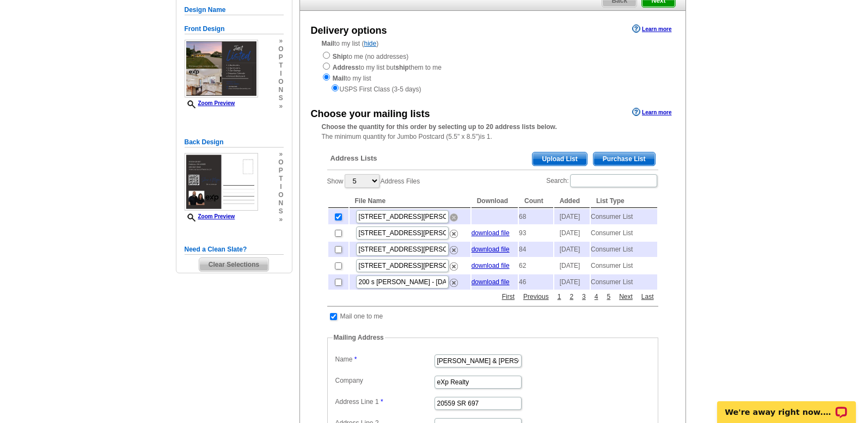
click at [455, 222] on img at bounding box center [454, 218] width 8 height 8
click at [615, 160] on span "Purchase List" at bounding box center [625, 159] width 62 height 13
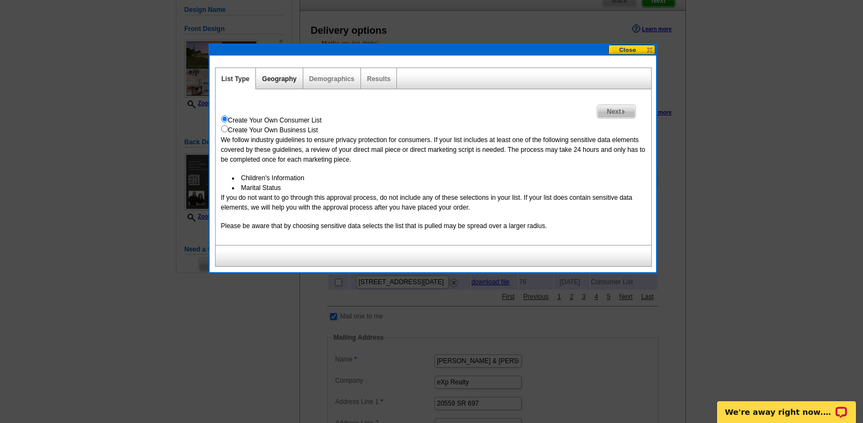
click at [271, 77] on link "Geography" at bounding box center [279, 79] width 34 height 8
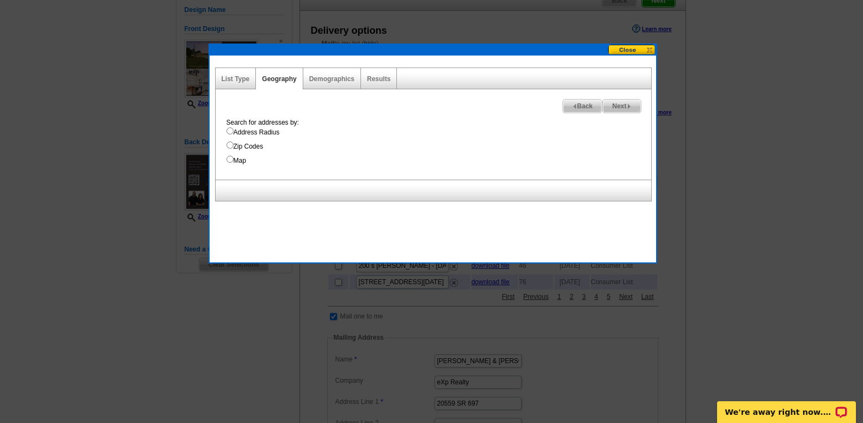
click at [230, 130] on input "Address Radius" at bounding box center [230, 130] width 7 height 7
radio input "true"
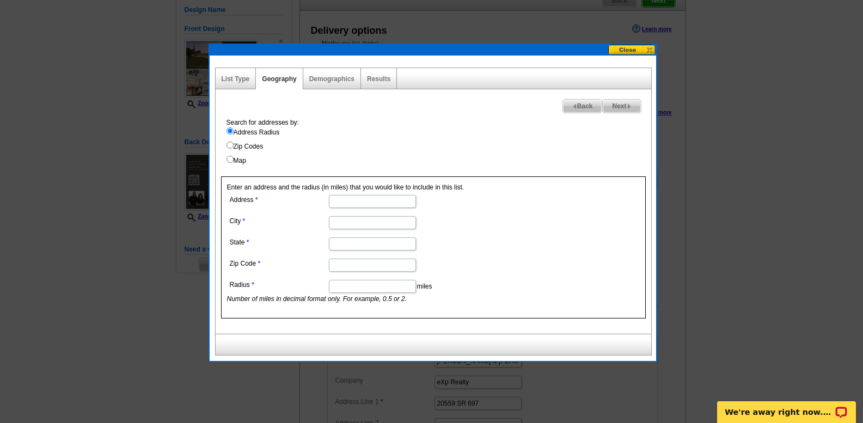
click at [352, 197] on input "Address" at bounding box center [372, 201] width 87 height 13
type input "5116 Spencer Dr"
type input "Cridersville"
type input "OH"
type input "45806"
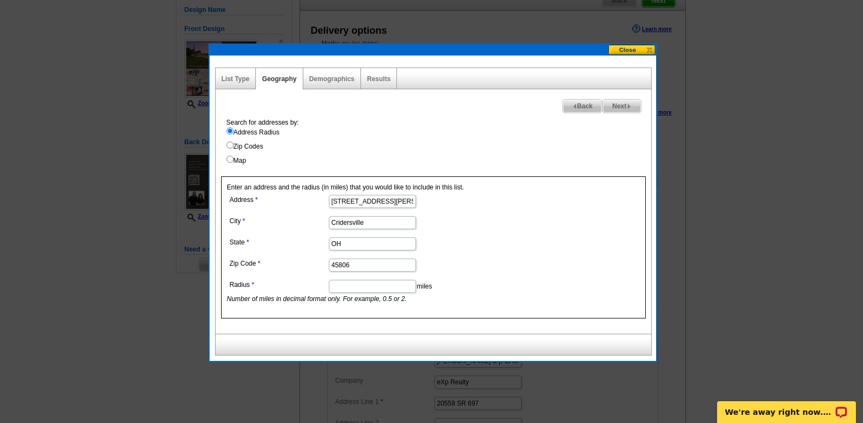
type input "2"
click at [348, 289] on input "2" at bounding box center [372, 286] width 87 height 13
type input "1.5"
click at [620, 105] on span "Next" at bounding box center [622, 106] width 38 height 13
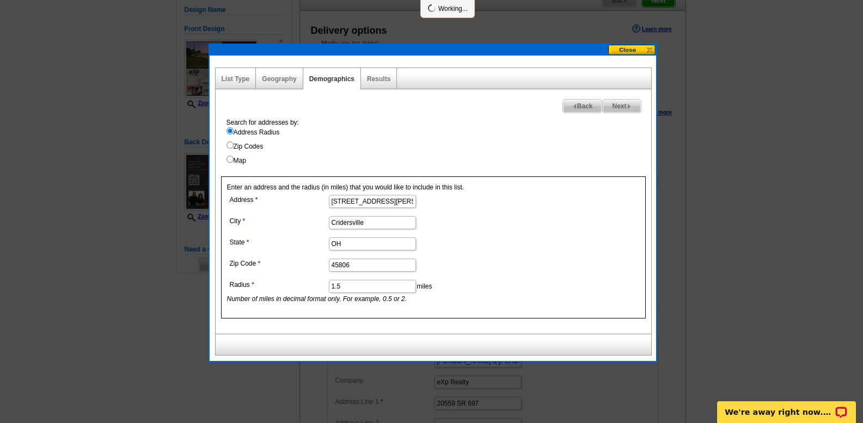
select select
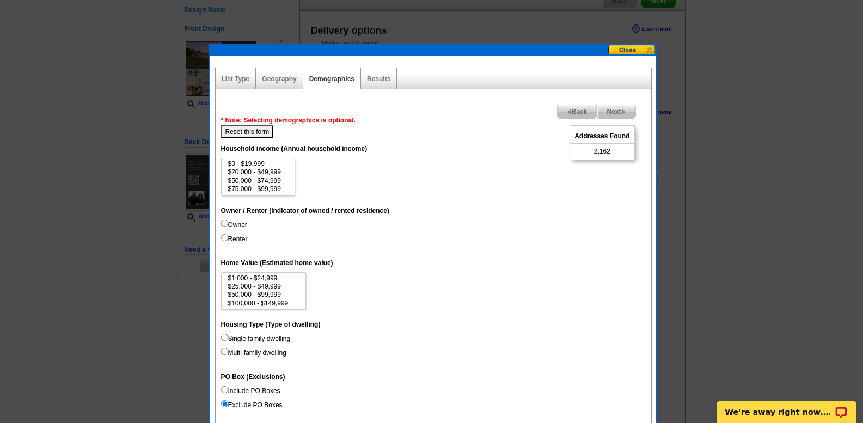
click at [225, 223] on input "Owner" at bounding box center [224, 223] width 7 height 7
radio input "true"
select select "200000-299999"
click at [281, 297] on option "$200,000 - $299,999" at bounding box center [264, 299] width 74 height 8
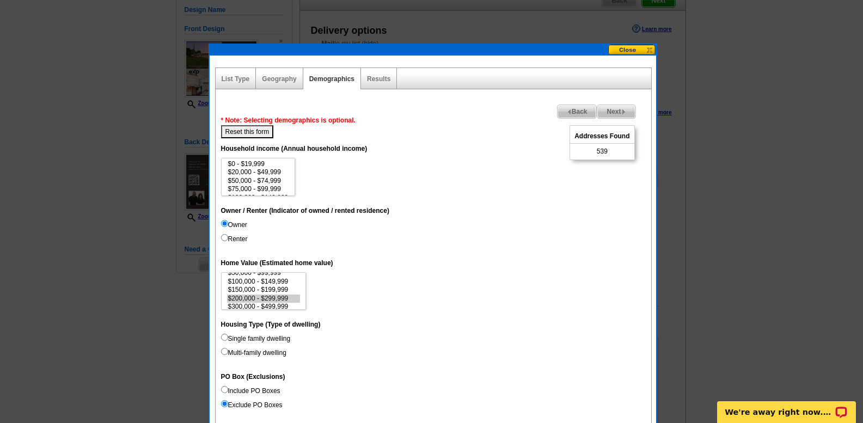
click at [223, 338] on input "Single family dwelling" at bounding box center [224, 337] width 7 height 7
radio input "true"
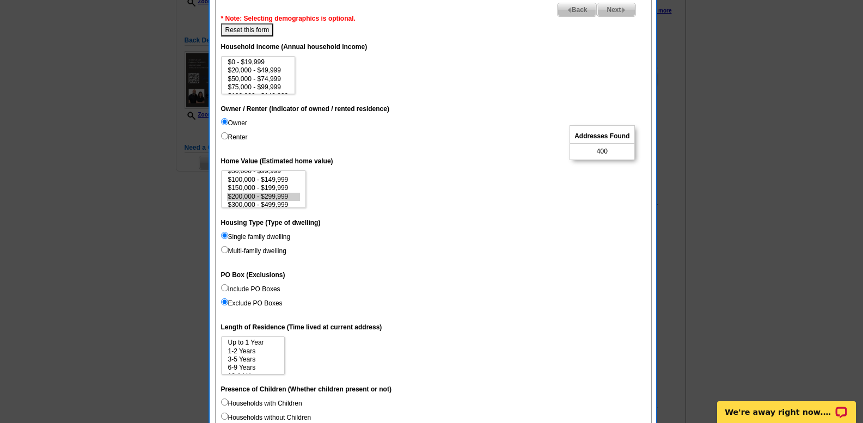
scroll to position [272, 0]
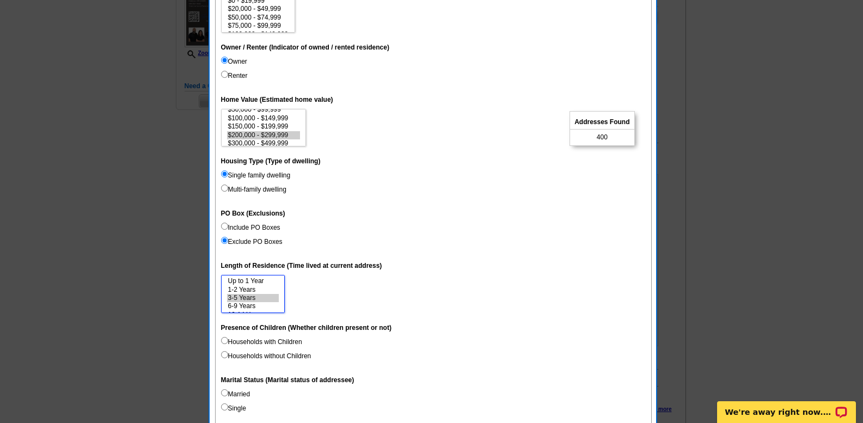
click at [247, 295] on option "3-5 Years" at bounding box center [253, 298] width 52 height 8
select select "3-5"
click at [253, 305] on option "6-9 Years" at bounding box center [253, 306] width 52 height 8
click at [225, 339] on input "Households with Children" at bounding box center [224, 340] width 7 height 7
radio input "true"
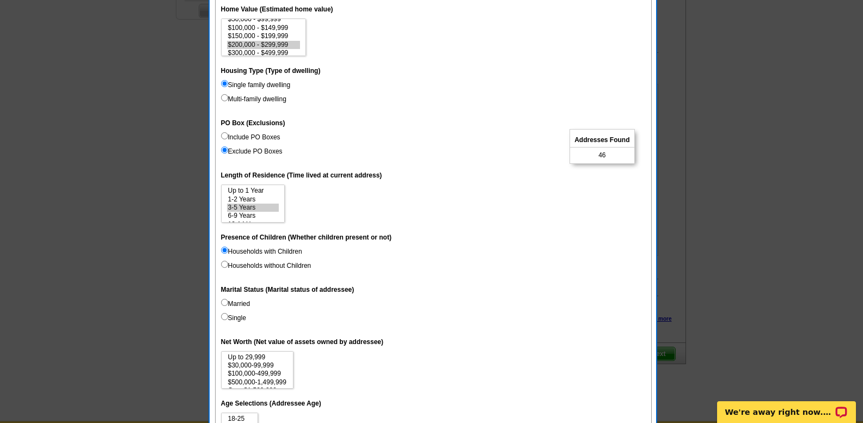
scroll to position [381, 0]
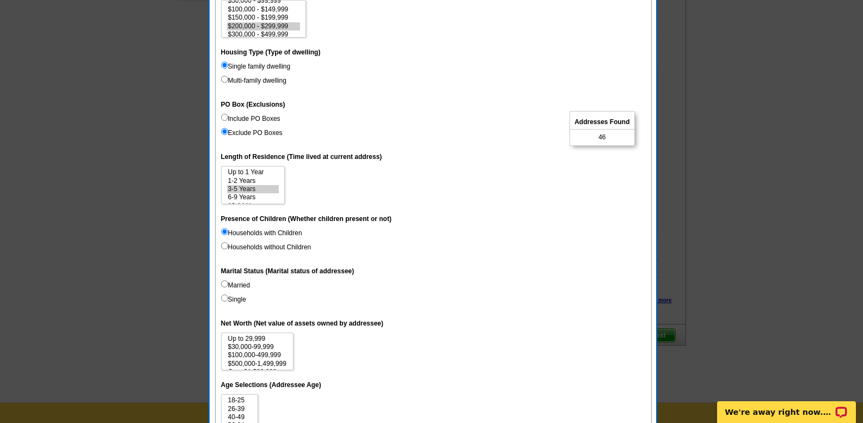
click at [224, 284] on input "Married" at bounding box center [224, 284] width 7 height 7
radio input "true"
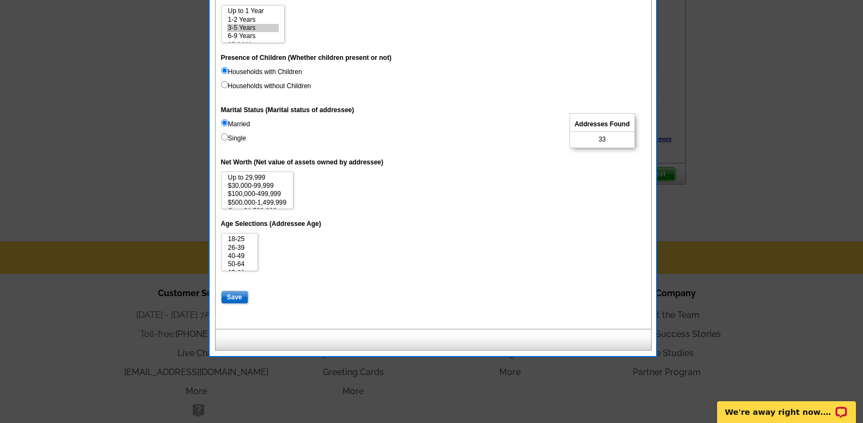
scroll to position [545, 0]
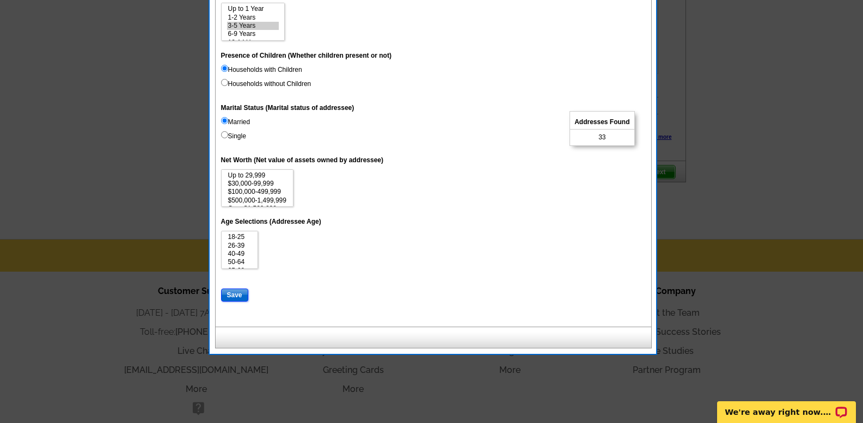
click at [236, 295] on input "Save" at bounding box center [234, 295] width 27 height 13
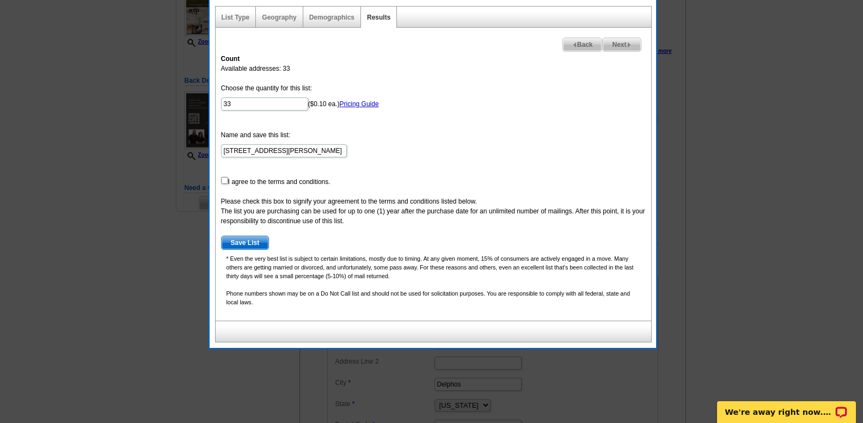
scroll to position [109, 0]
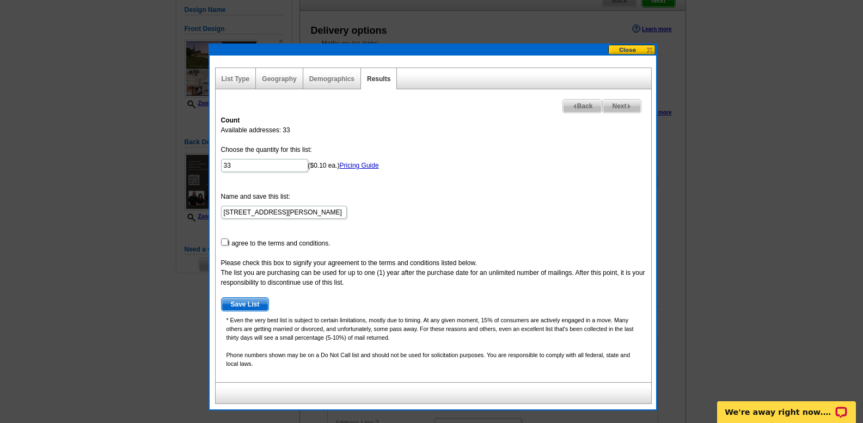
click at [568, 106] on span "Back" at bounding box center [582, 106] width 39 height 13
select select
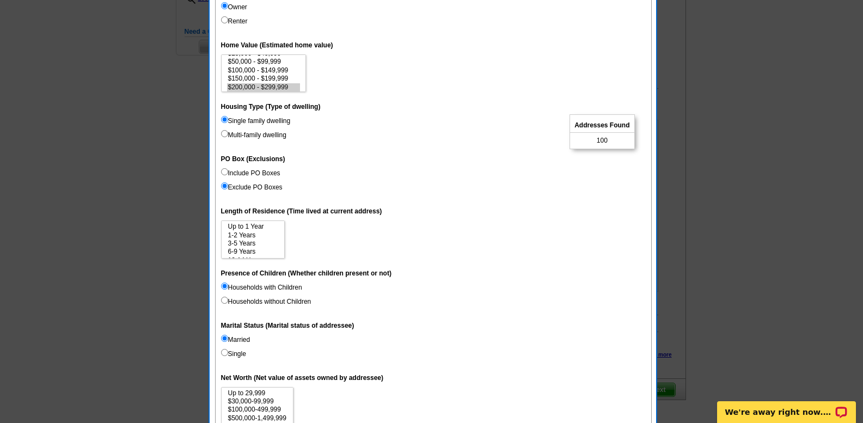
scroll to position [381, 0]
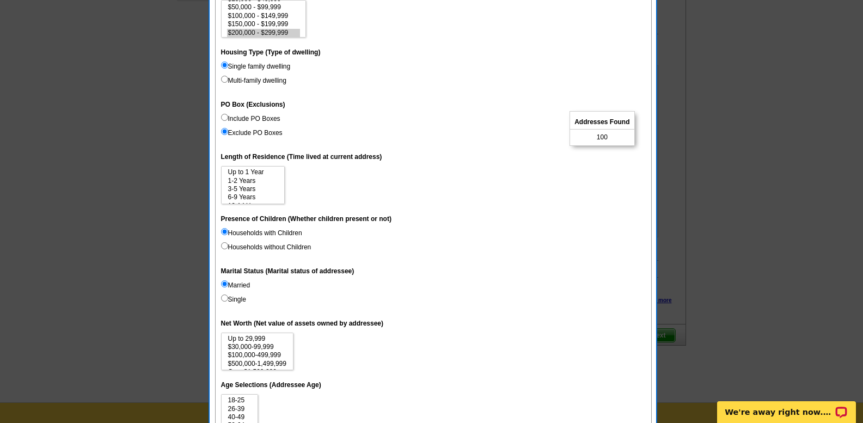
click at [224, 244] on input "Households without Children" at bounding box center [224, 245] width 7 height 7
radio input "true"
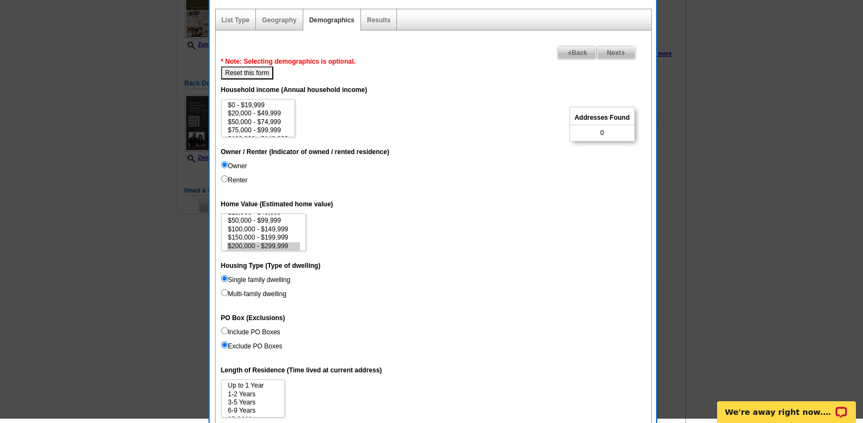
scroll to position [163, 0]
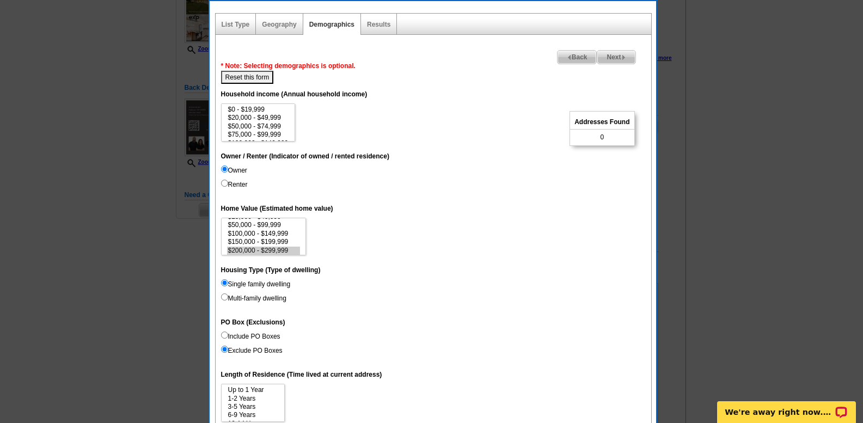
click at [248, 78] on button "Reset this form" at bounding box center [247, 77] width 53 height 13
select select
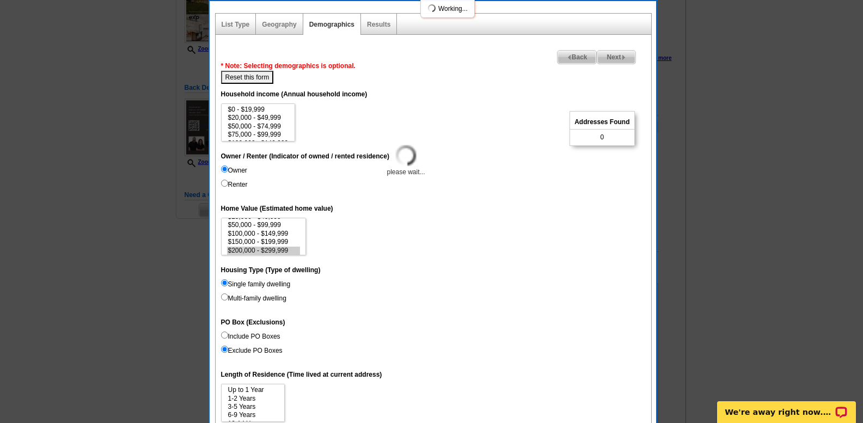
select select
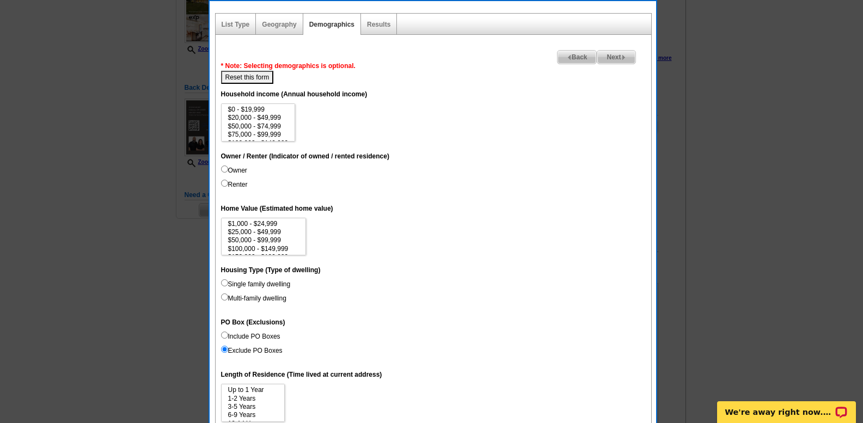
click at [226, 169] on input "Owner" at bounding box center [224, 169] width 7 height 7
radio input "true"
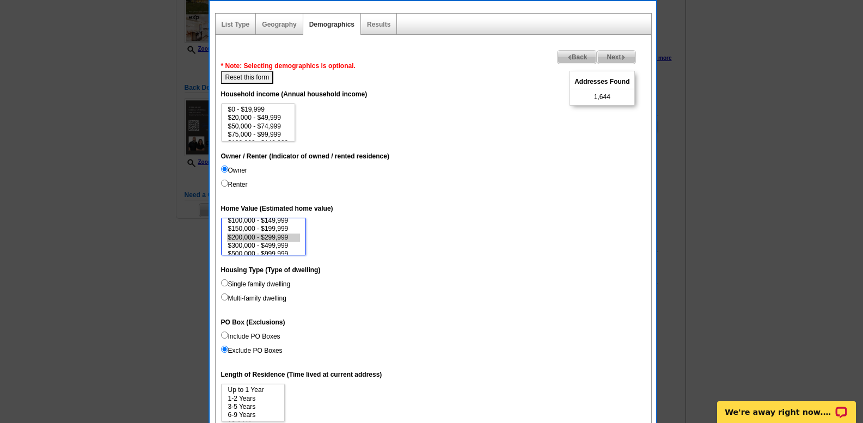
click at [258, 238] on option "$200,000 - $299,999" at bounding box center [264, 238] width 74 height 8
select select "200000-299999"
click at [251, 244] on option "$300,000 - $499,999" at bounding box center [264, 246] width 74 height 8
click at [224, 282] on input "Single family dwelling" at bounding box center [224, 282] width 7 height 7
radio input "true"
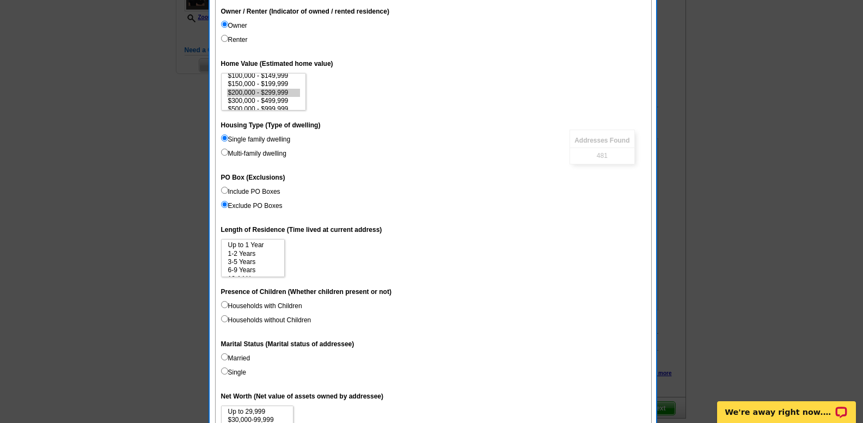
scroll to position [327, 0]
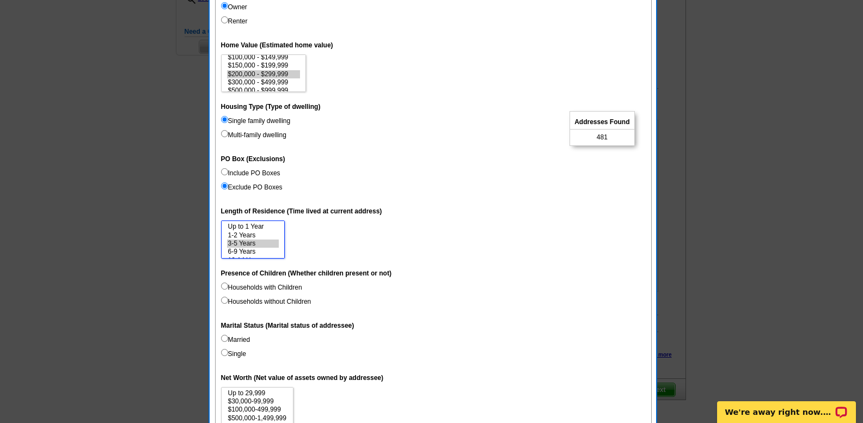
click at [244, 241] on option "3-5 Years" at bounding box center [253, 244] width 52 height 8
click at [252, 251] on option "6-9 Years" at bounding box center [253, 252] width 52 height 8
select select "3-5"
click at [254, 242] on option "10-14 Years" at bounding box center [253, 244] width 52 height 8
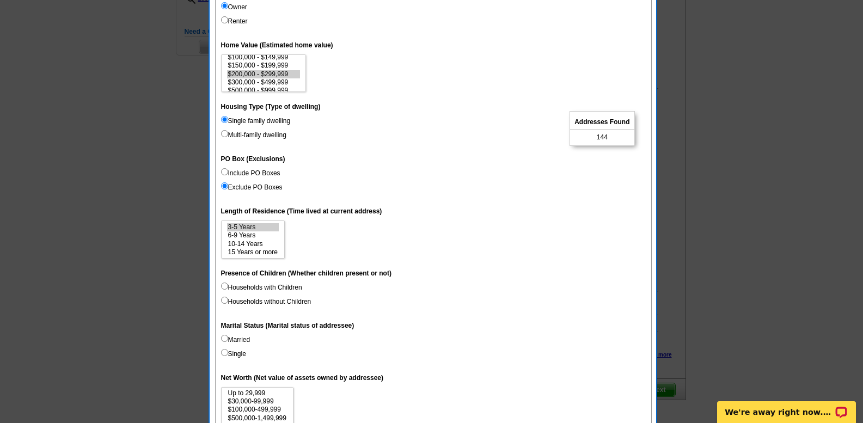
click at [226, 300] on input "Households without Children" at bounding box center [224, 300] width 7 height 7
radio input "true"
click at [224, 288] on input "Households with Children" at bounding box center [224, 286] width 7 height 7
radio input "true"
click at [222, 339] on input "Married" at bounding box center [224, 338] width 7 height 7
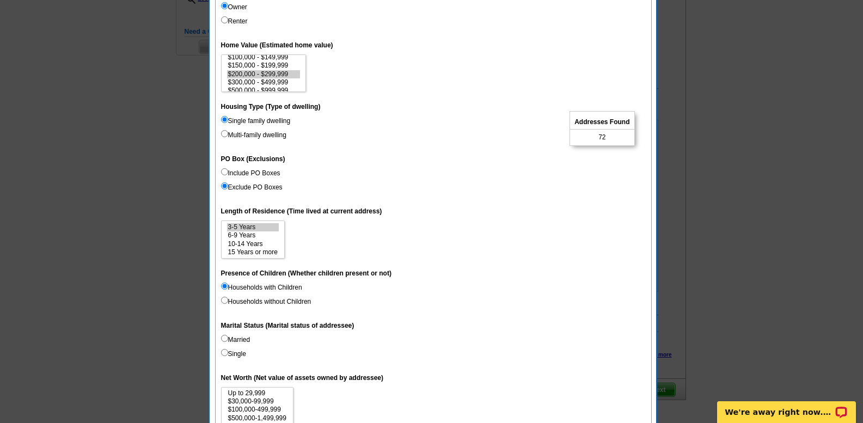
radio input "true"
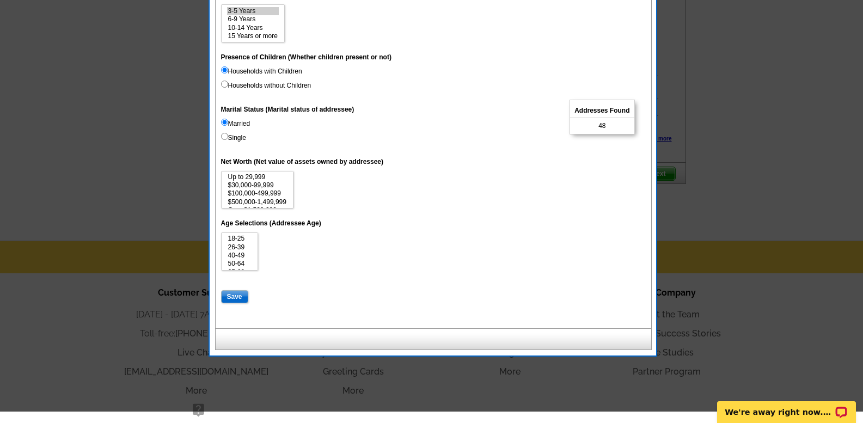
scroll to position [545, 0]
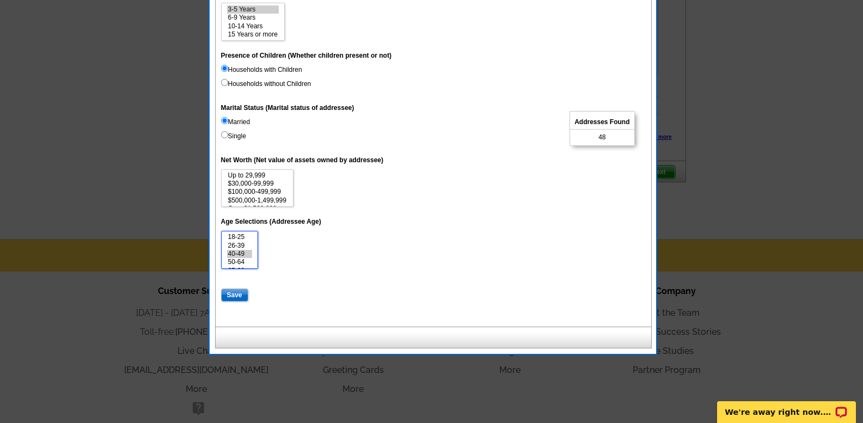
click at [242, 253] on option "40-49" at bounding box center [240, 254] width 26 height 8
select select "40-49"
click at [244, 261] on option "50-64" at bounding box center [240, 262] width 26 height 8
click at [233, 293] on input "Save" at bounding box center [234, 295] width 27 height 13
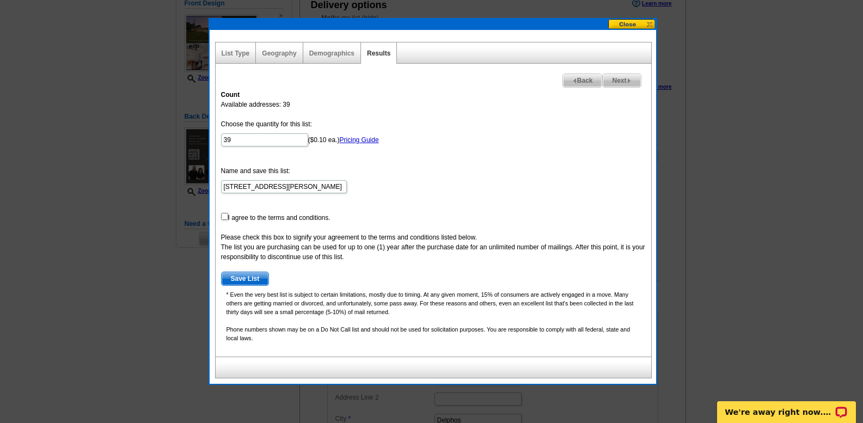
scroll to position [109, 0]
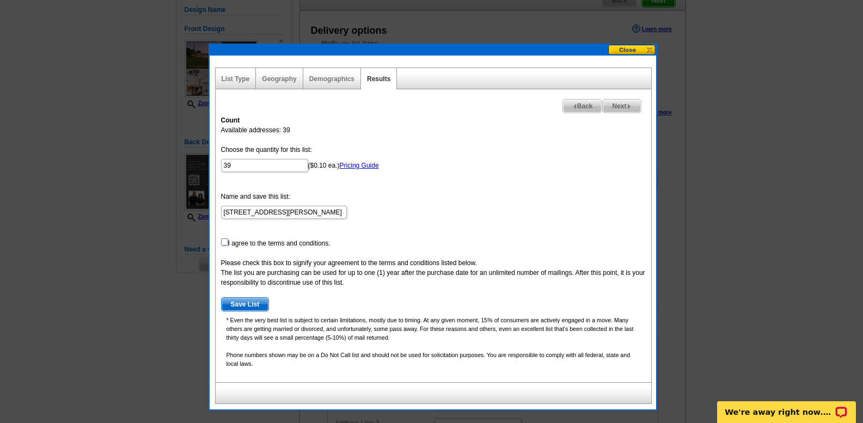
click at [225, 243] on input "checkbox" at bounding box center [224, 242] width 7 height 7
checkbox input "true"
click at [242, 301] on span "Save List" at bounding box center [245, 304] width 47 height 13
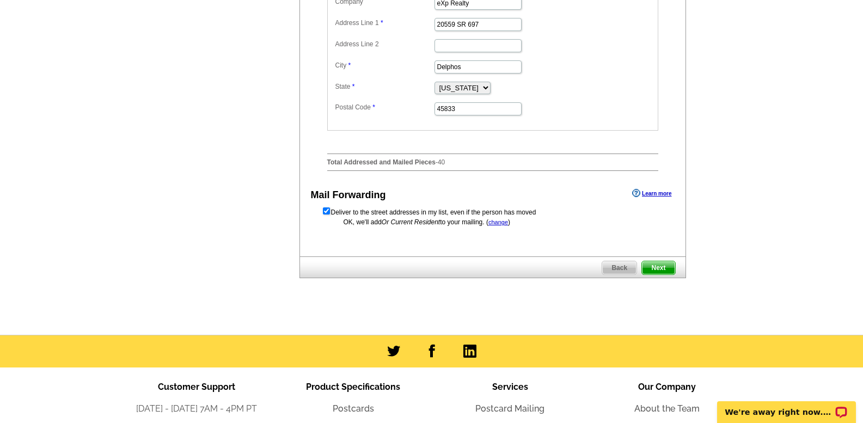
scroll to position [490, 0]
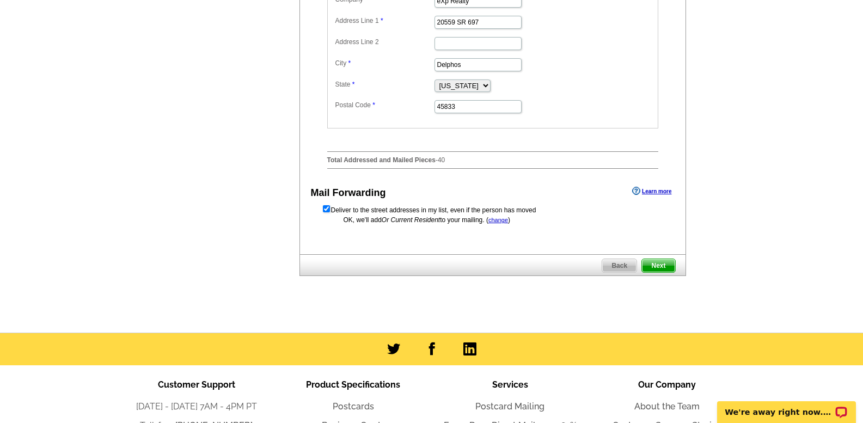
click at [658, 272] on span "Next" at bounding box center [658, 265] width 33 height 13
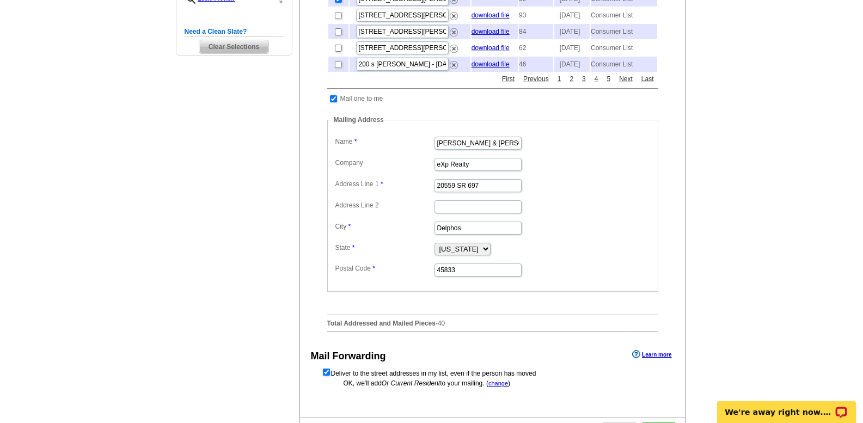
scroll to position [218, 0]
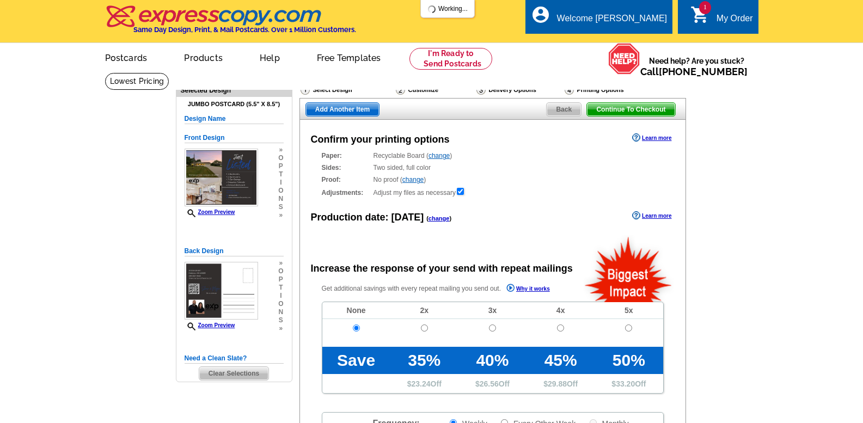
radio input "false"
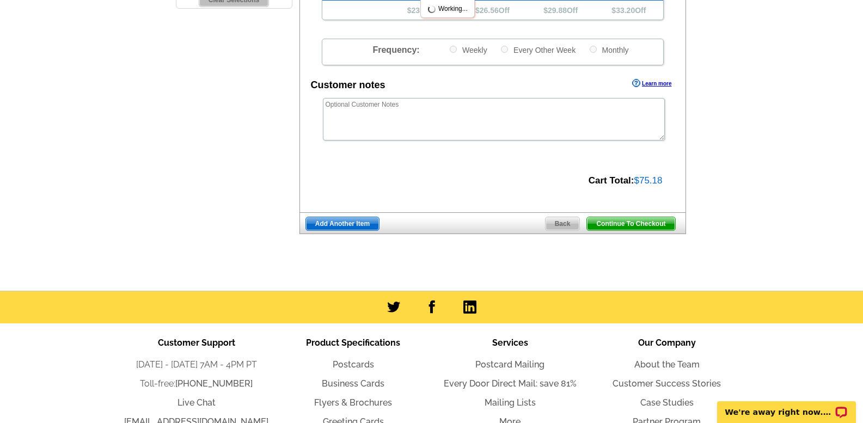
scroll to position [381, 0]
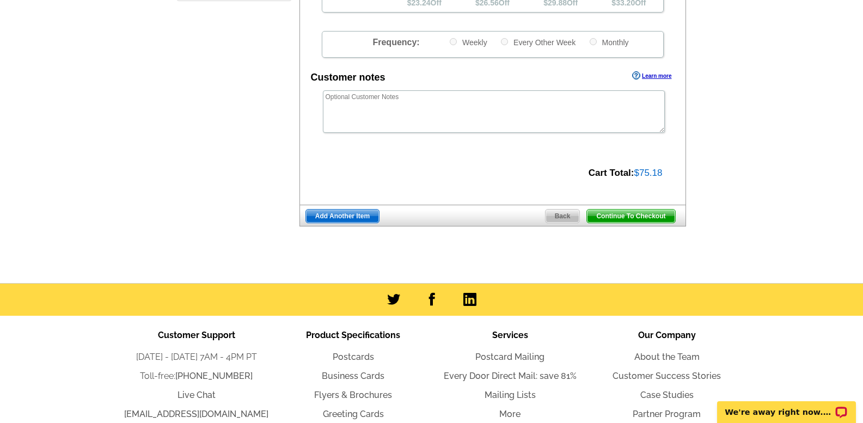
click at [634, 219] on span "Continue To Checkout" at bounding box center [631, 216] width 88 height 13
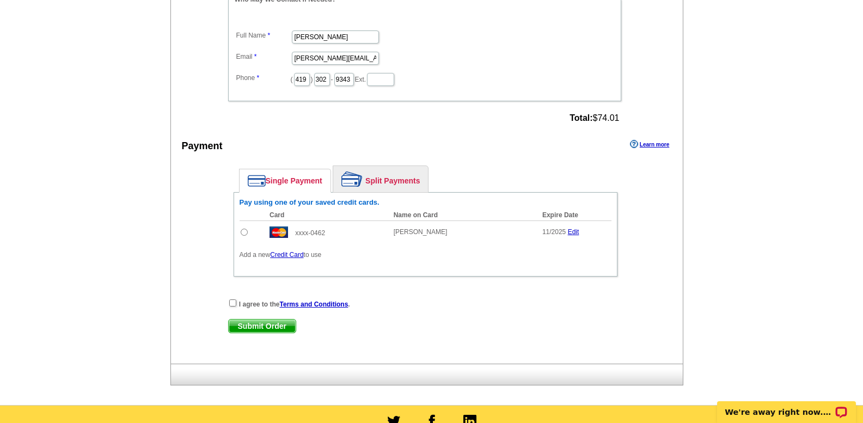
scroll to position [436, 0]
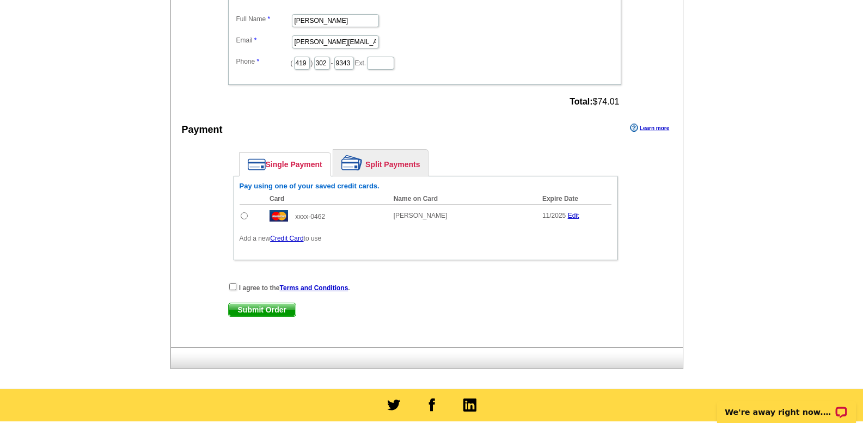
click at [244, 217] on input "radio" at bounding box center [244, 215] width 7 height 7
radio input "true"
click at [232, 287] on input "checkbox" at bounding box center [232, 286] width 7 height 7
checkbox input "true"
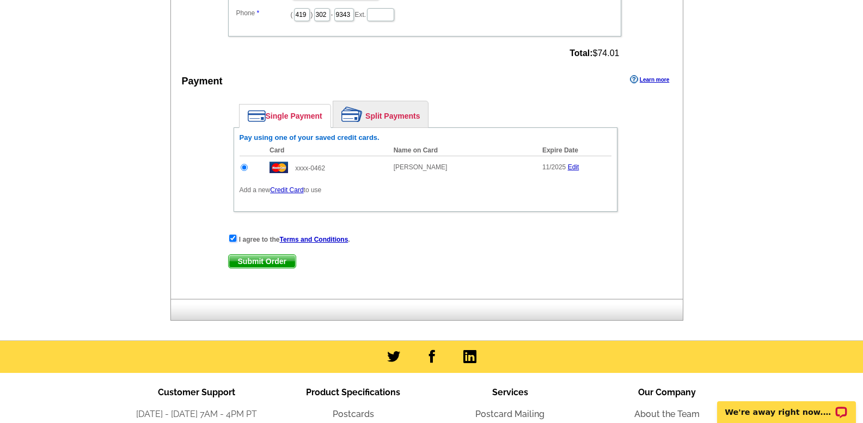
scroll to position [490, 0]
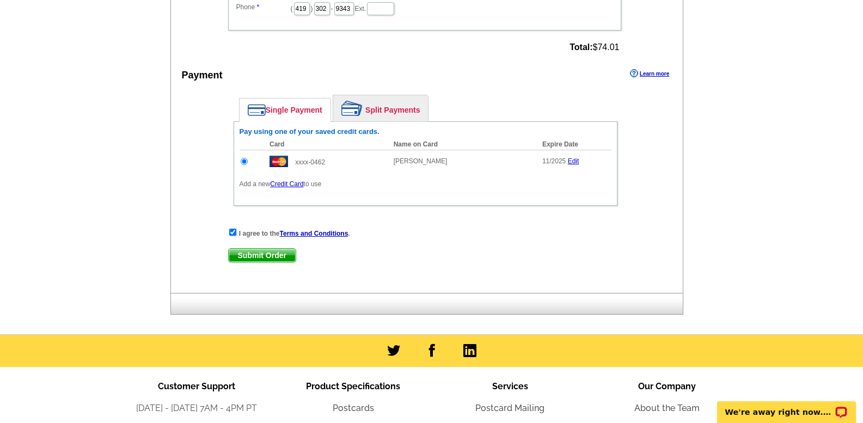
click at [261, 255] on span "Submit Order" at bounding box center [262, 255] width 67 height 13
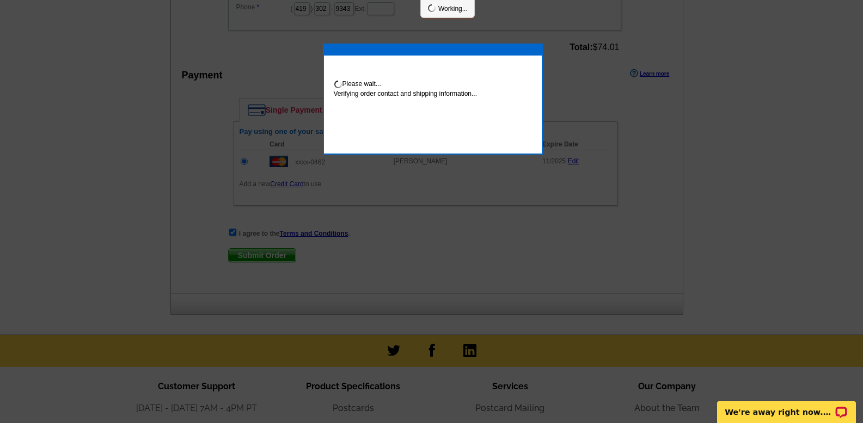
scroll to position [486, 0]
